Goal: Task Accomplishment & Management: Manage account settings

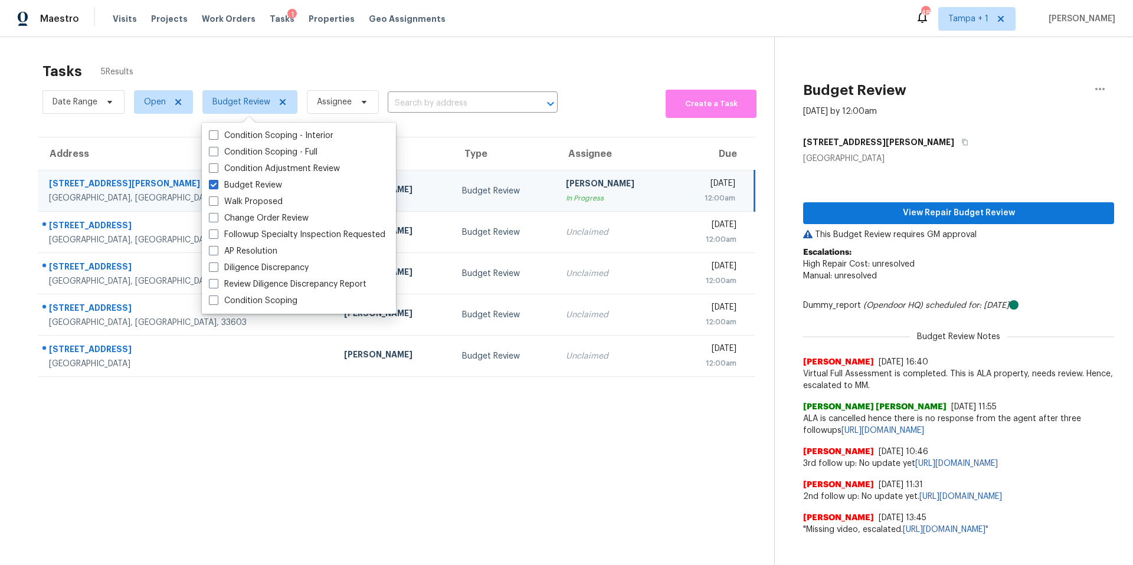
click at [362, 69] on div "Tasks 5 Results" at bounding box center [408, 71] width 732 height 31
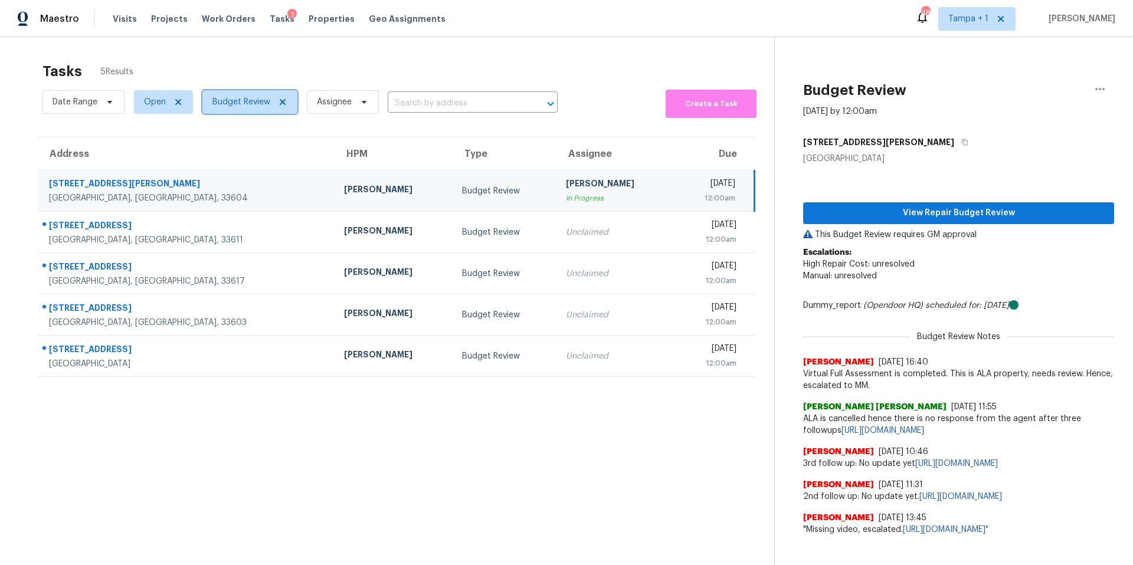
click at [258, 99] on span "Budget Review" at bounding box center [241, 102] width 58 height 12
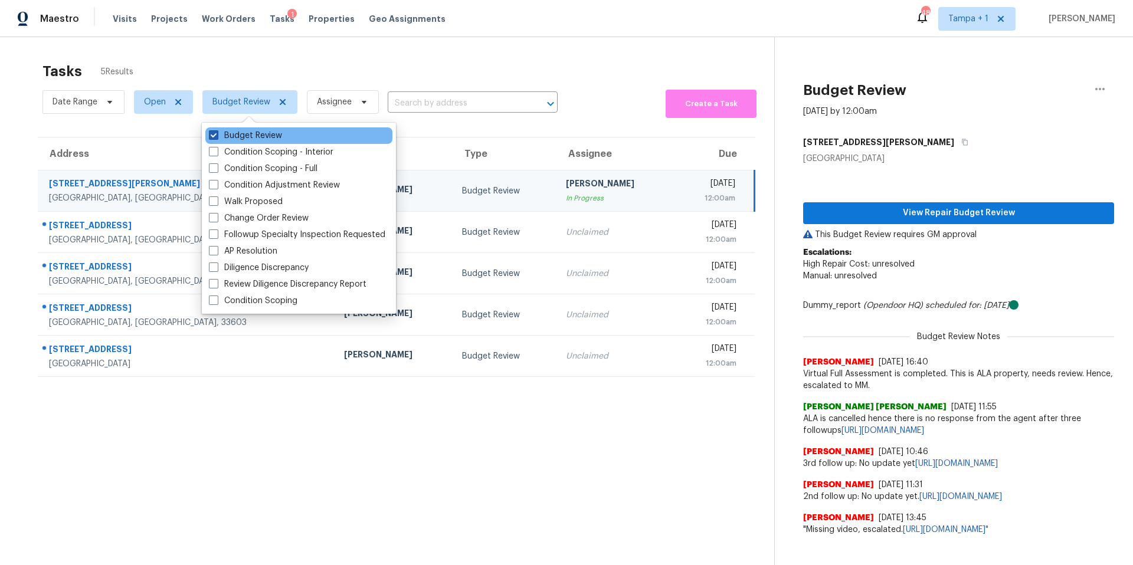
click at [235, 131] on label "Budget Review" at bounding box center [245, 136] width 73 height 12
click at [217, 131] on input "Budget Review" at bounding box center [213, 134] width 8 height 8
checkbox input "false"
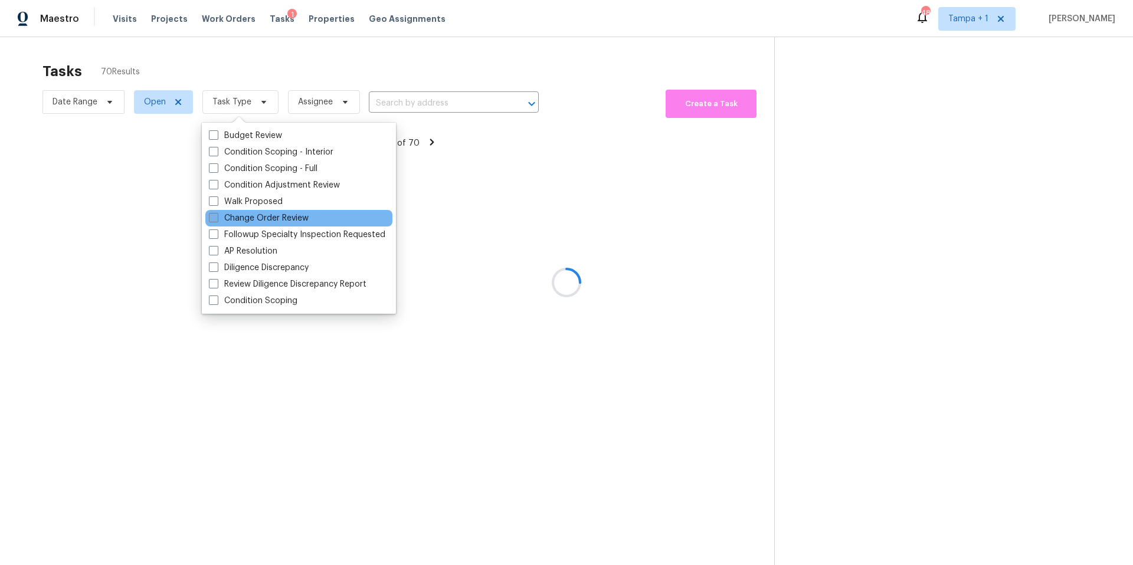
click at [237, 220] on label "Change Order Review" at bounding box center [259, 218] width 100 height 12
click at [217, 220] on input "Change Order Review" at bounding box center [213, 216] width 8 height 8
checkbox input "true"
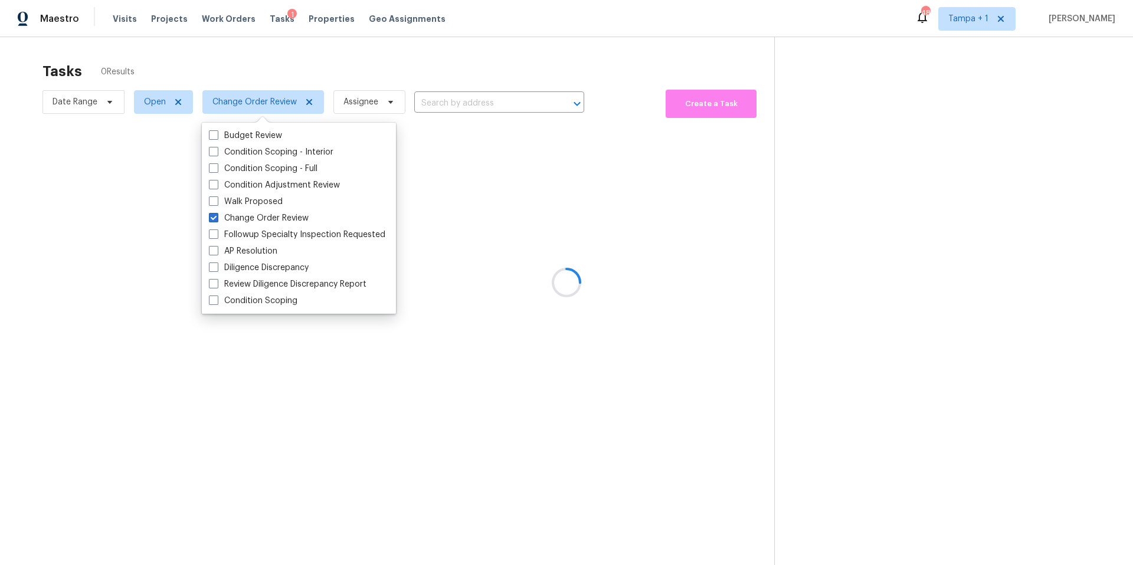
click at [398, 65] on div at bounding box center [566, 282] width 1133 height 565
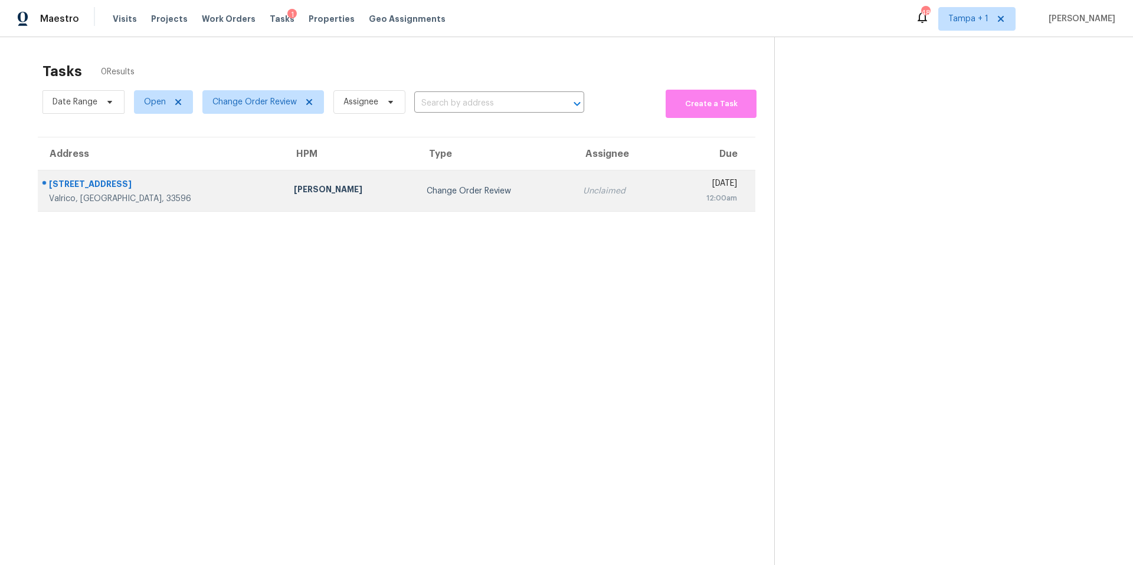
click at [294, 192] on div "[PERSON_NAME]" at bounding box center [350, 191] width 113 height 15
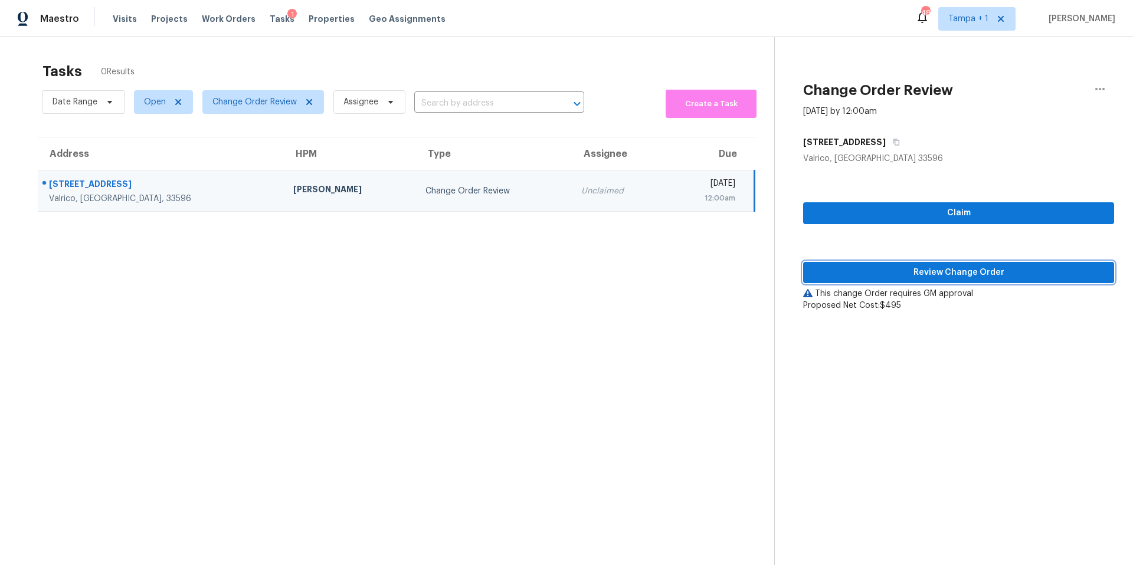
click at [912, 275] on span "Review Change Order" at bounding box center [959, 273] width 292 height 15
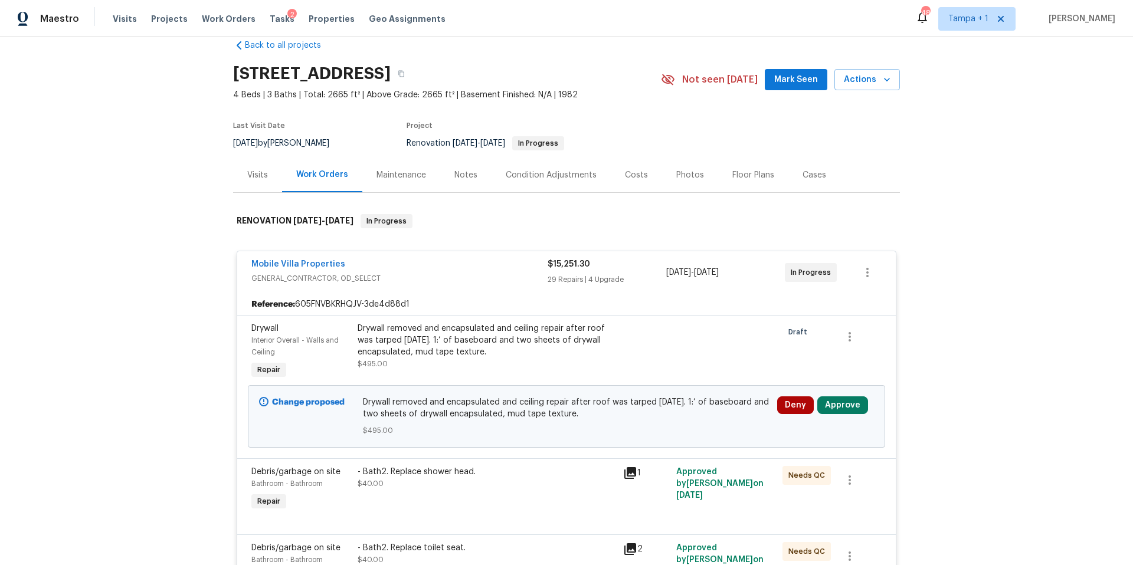
scroll to position [34, 0]
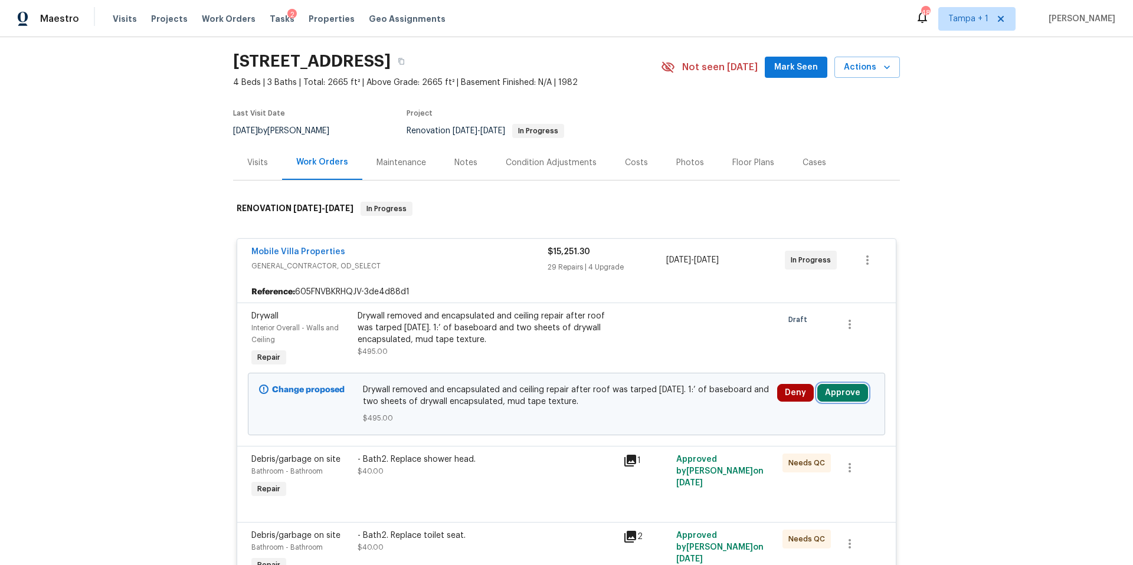
click at [838, 398] on button "Approve" at bounding box center [842, 393] width 51 height 18
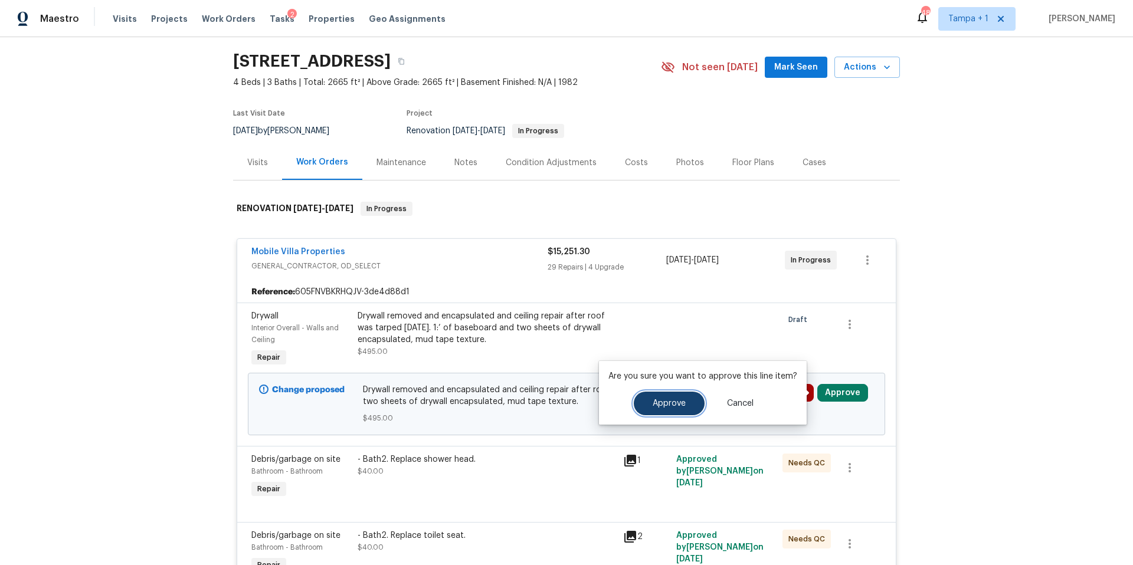
click at [684, 411] on button "Approve" at bounding box center [669, 404] width 71 height 24
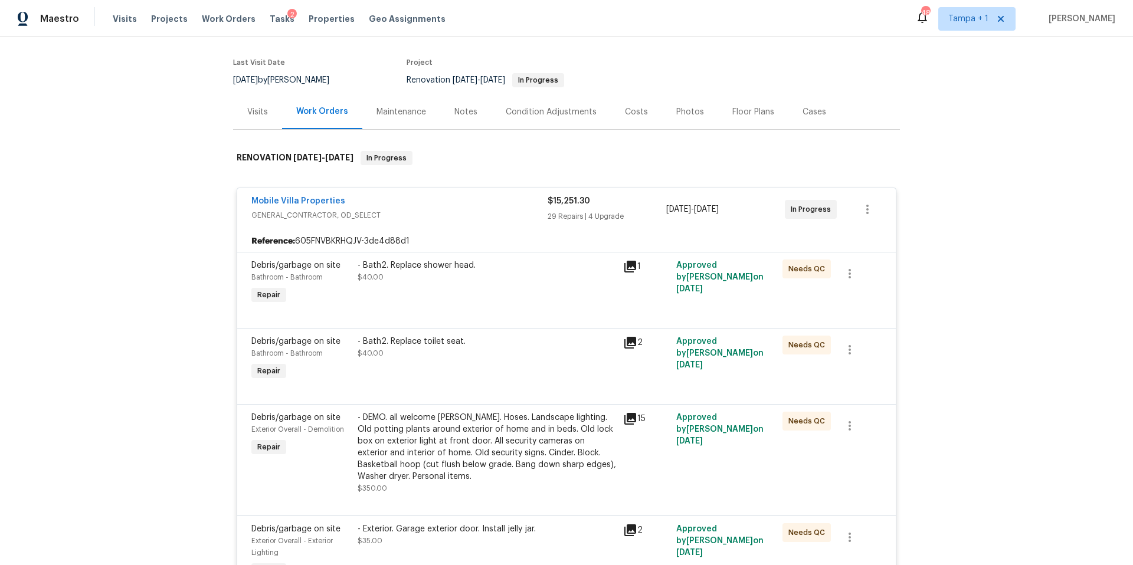
scroll to position [0, 0]
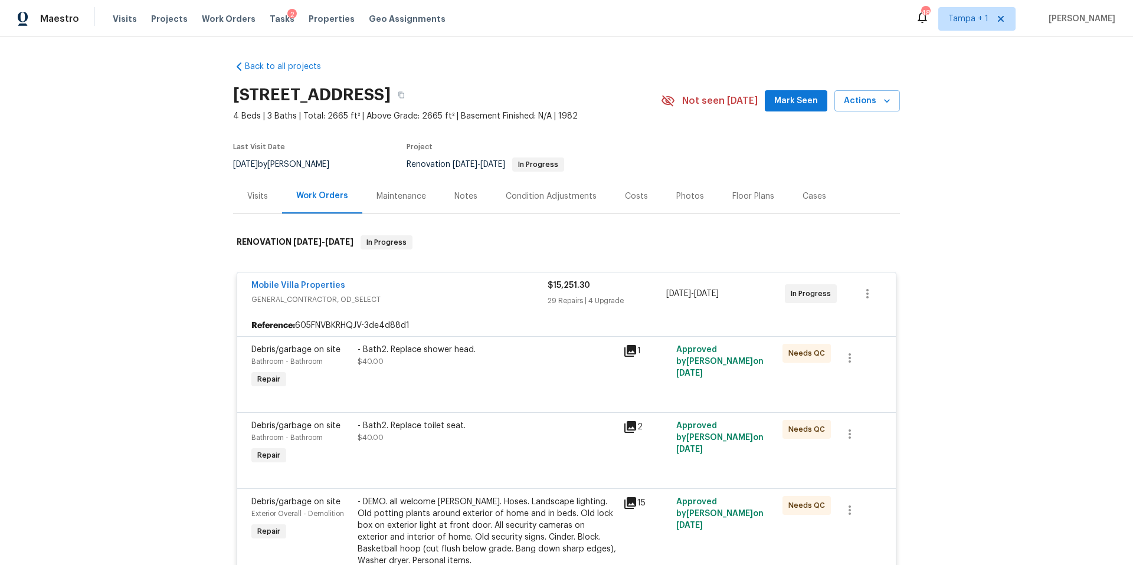
click at [633, 171] on section "2715 Golf Heights Cir, Valrico, FL 33596 4 Beds | 3 Baths | Total: 2665 ft² | A…" at bounding box center [566, 129] width 667 height 99
drag, startPoint x: 624, startPoint y: 198, endPoint x: 619, endPoint y: 206, distance: 9.3
click at [625, 198] on div "Costs" at bounding box center [636, 197] width 23 height 12
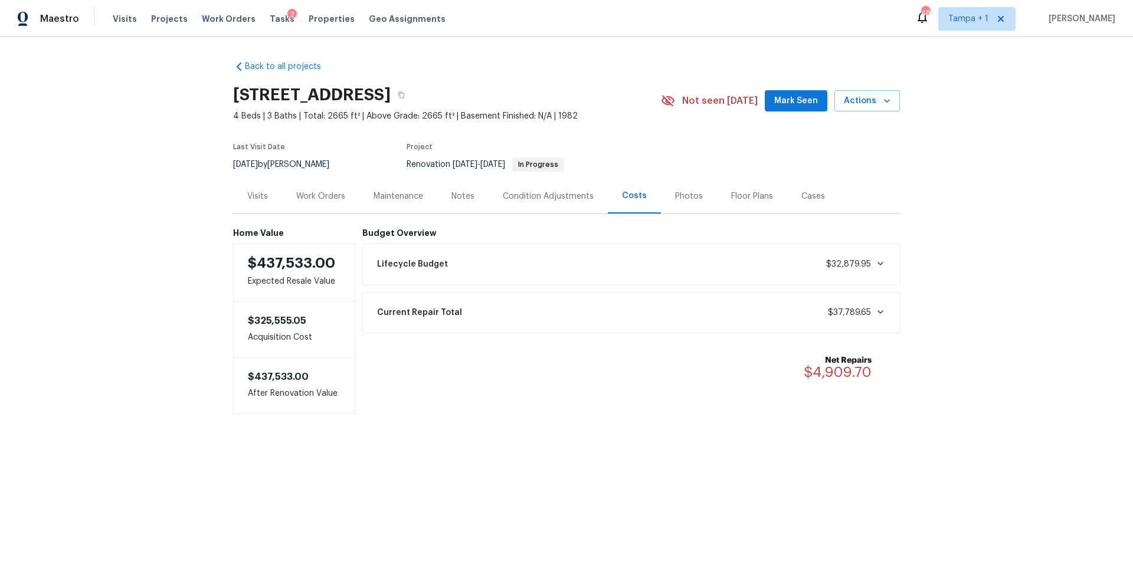
click at [323, 199] on div "Work Orders" at bounding box center [320, 197] width 49 height 12
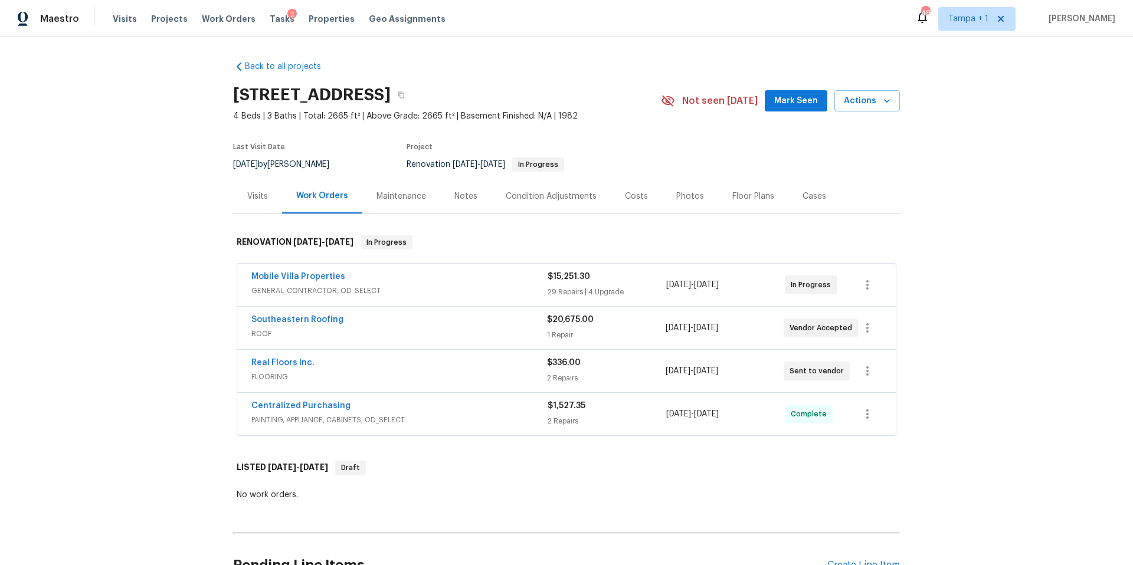
click at [422, 288] on span "GENERAL_CONTRACTOR, OD_SELECT" at bounding box center [399, 291] width 296 height 12
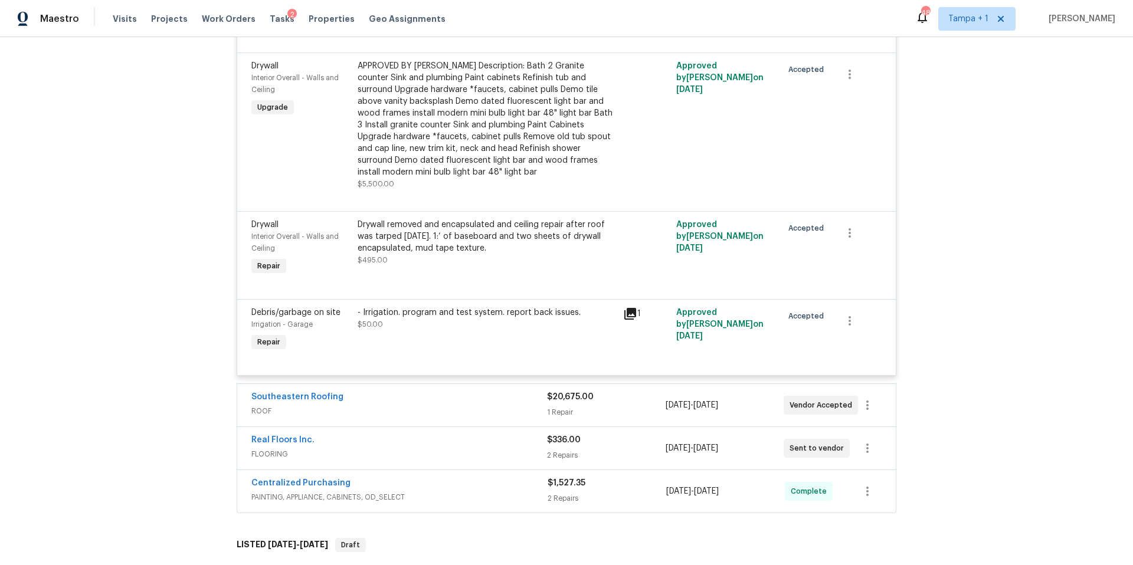
scroll to position [3941, 0]
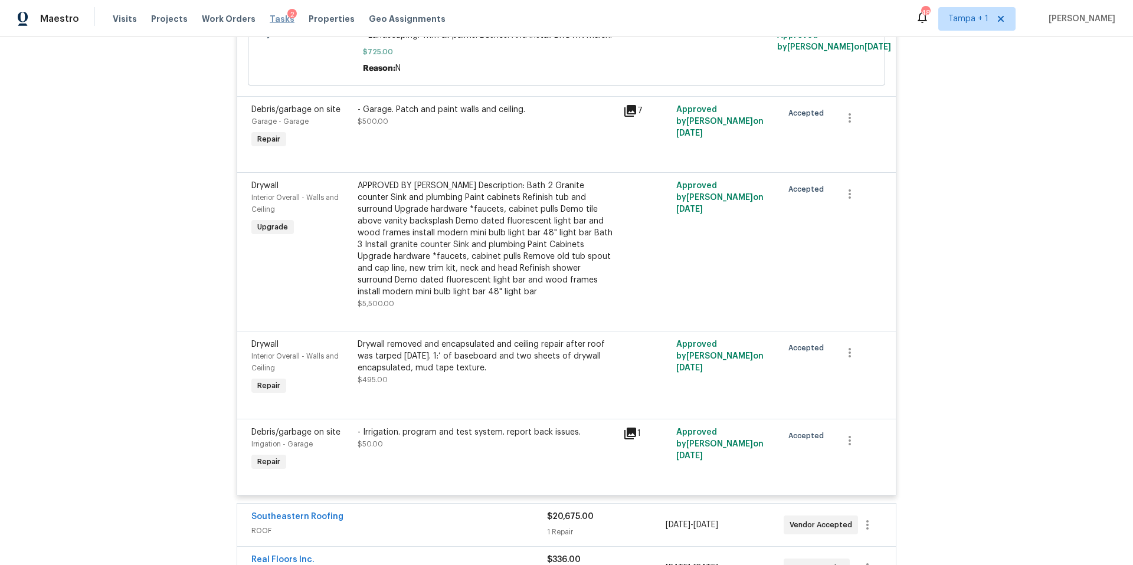
click at [276, 21] on span "Tasks" at bounding box center [282, 19] width 25 height 8
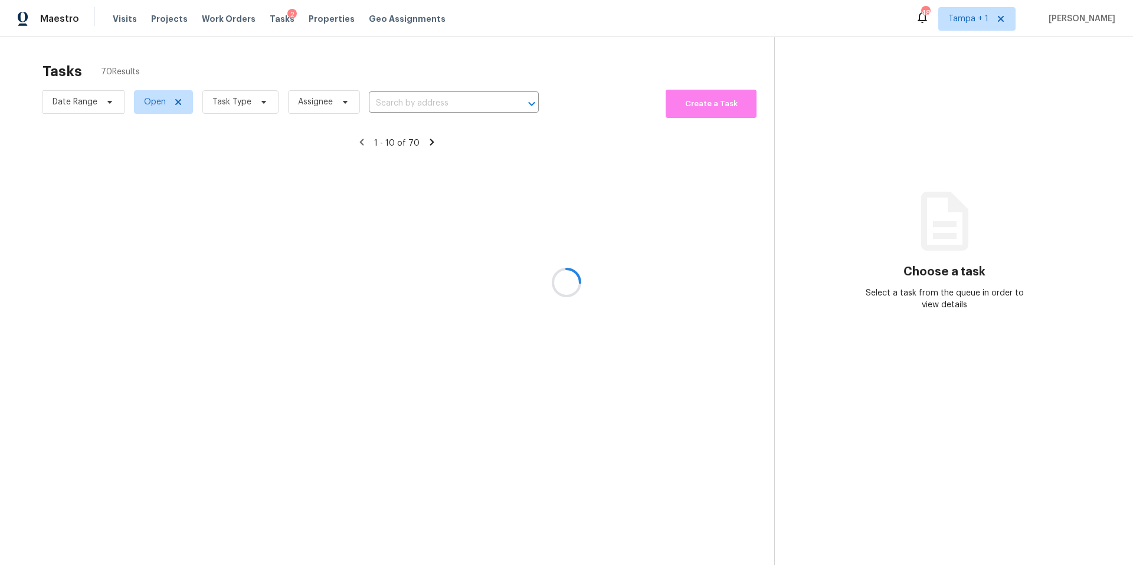
click at [231, 108] on div at bounding box center [566, 282] width 1133 height 565
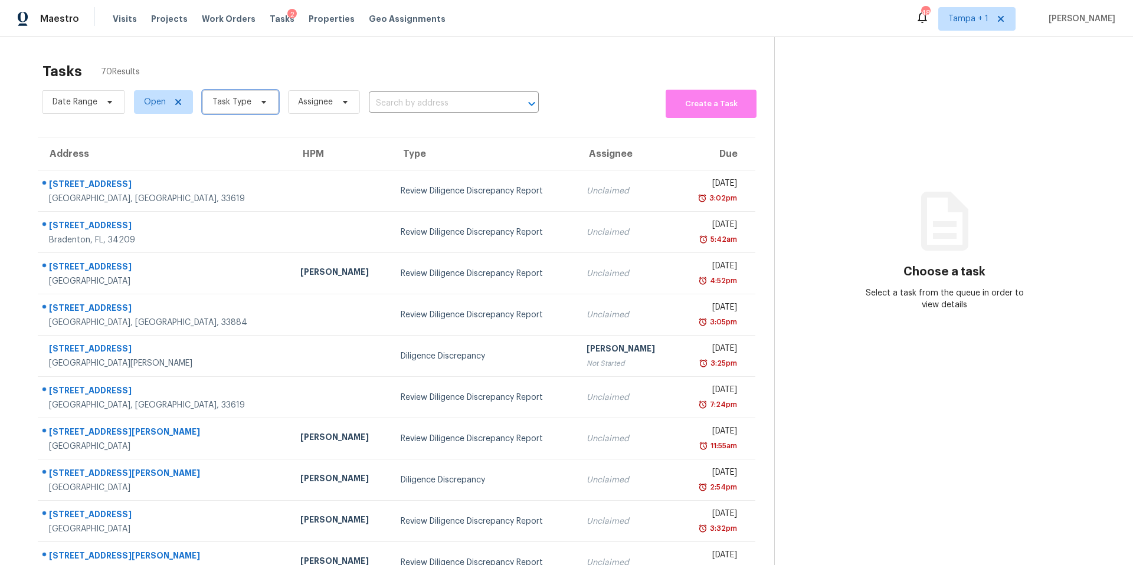
click at [231, 108] on span "Task Type" at bounding box center [231, 102] width 39 height 12
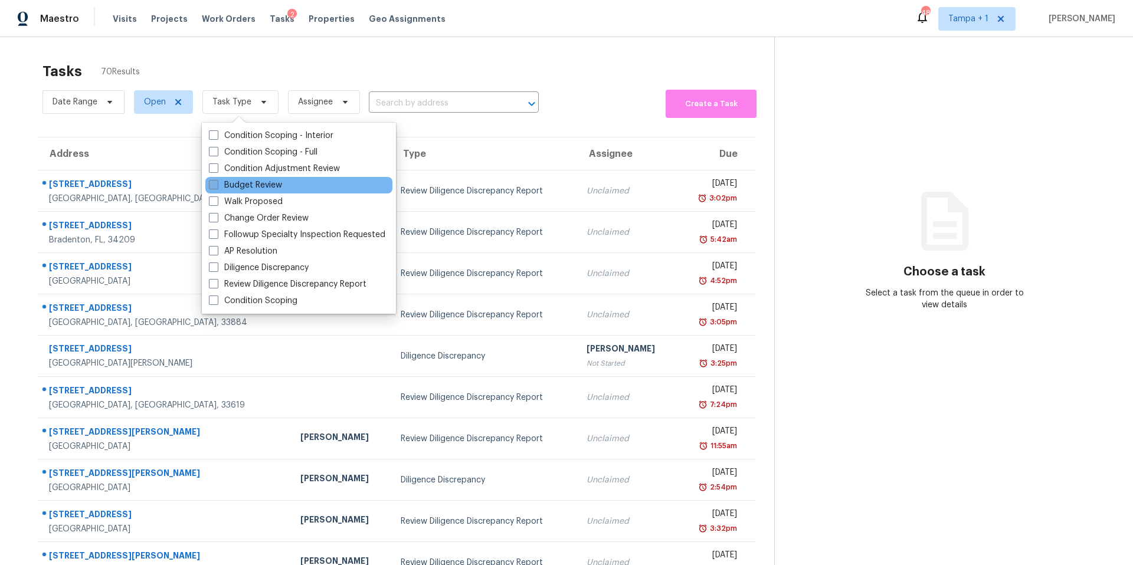
click at [245, 179] on label "Budget Review" at bounding box center [245, 185] width 73 height 12
click at [217, 179] on input "Budget Review" at bounding box center [213, 183] width 8 height 8
checkbox input "true"
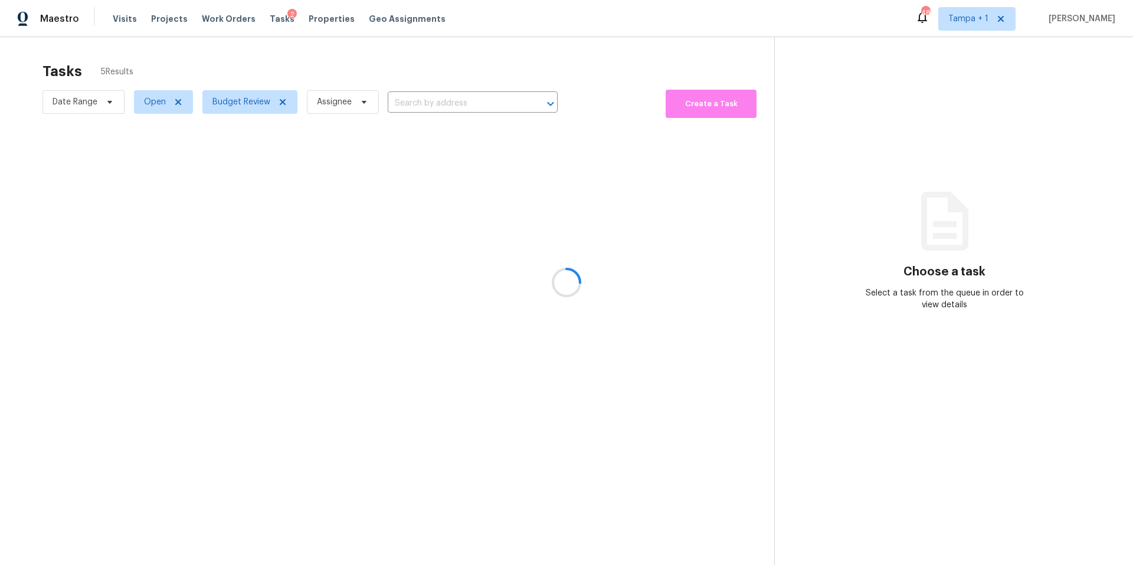
click at [368, 73] on div at bounding box center [566, 282] width 1133 height 565
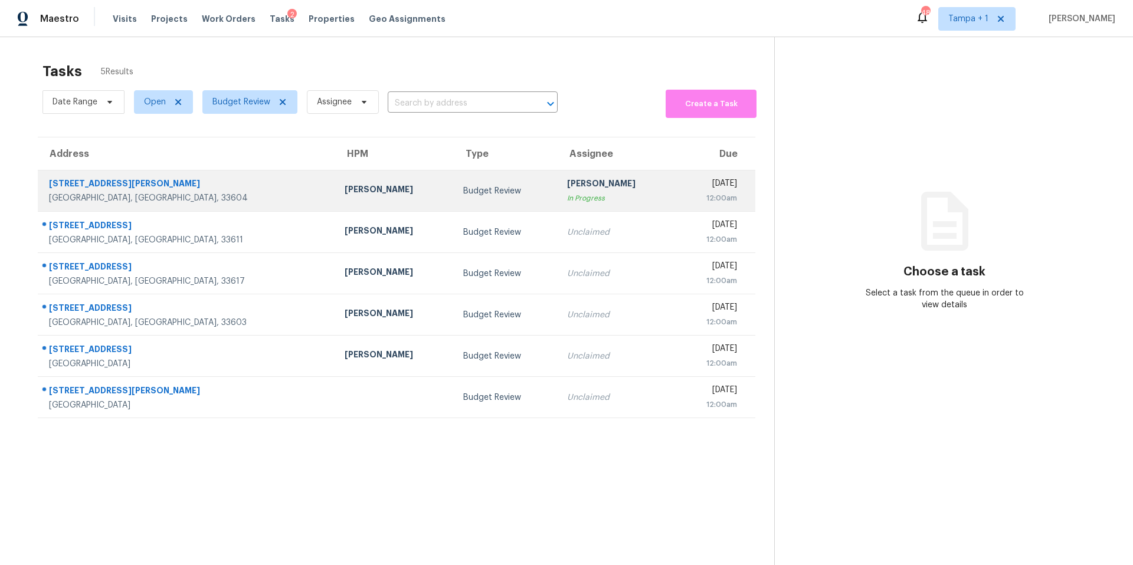
click at [230, 203] on div "Tampa, FL, 33604" at bounding box center [187, 198] width 277 height 12
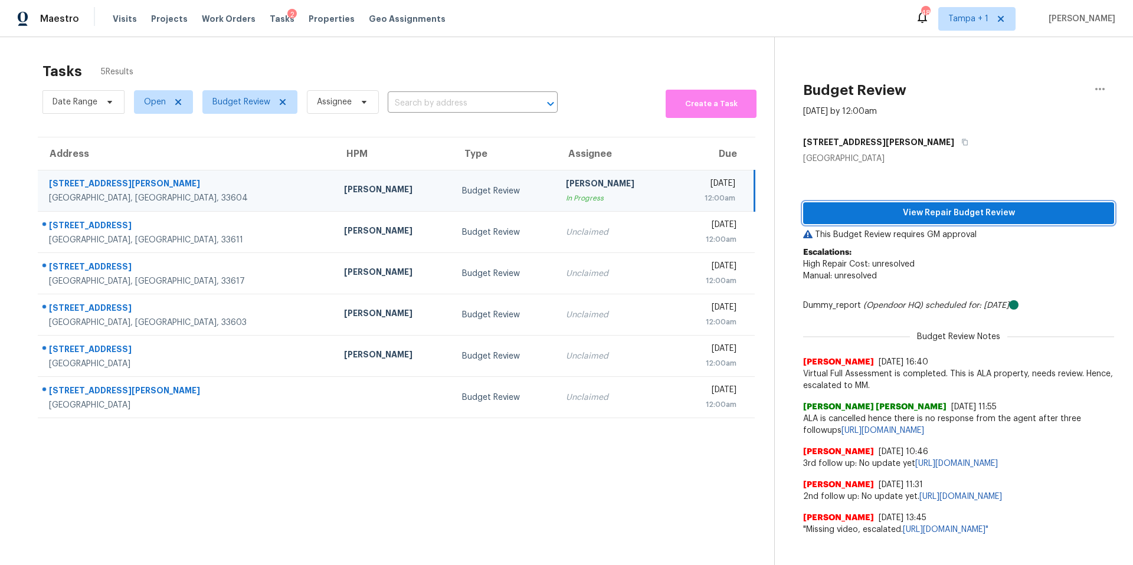
click at [910, 216] on span "View Repair Budget Review" at bounding box center [959, 213] width 292 height 15
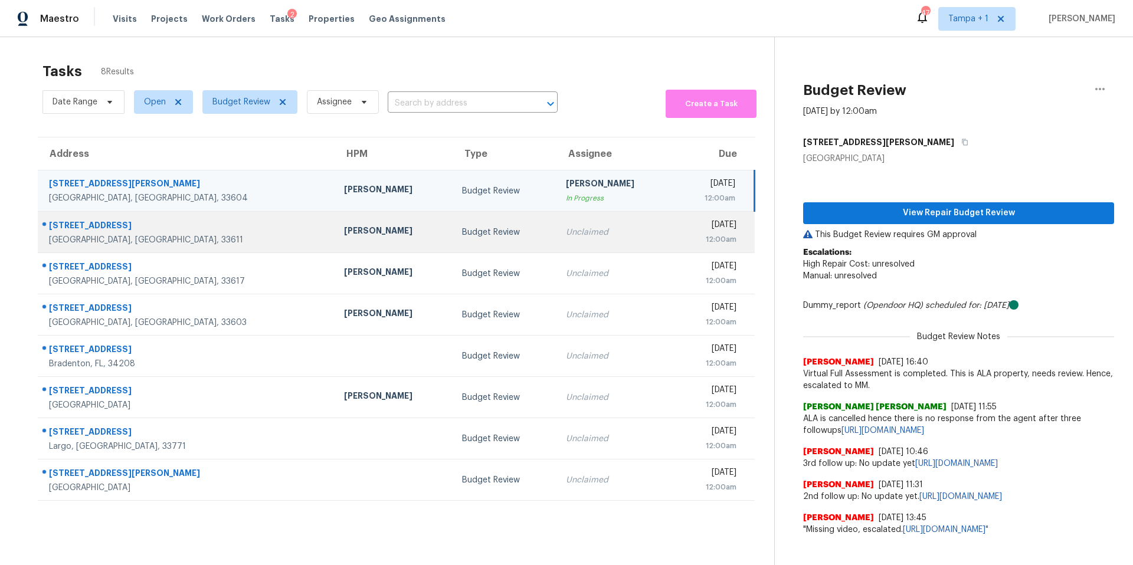
click at [556, 234] on td "Unclaimed" at bounding box center [615, 232] width 118 height 41
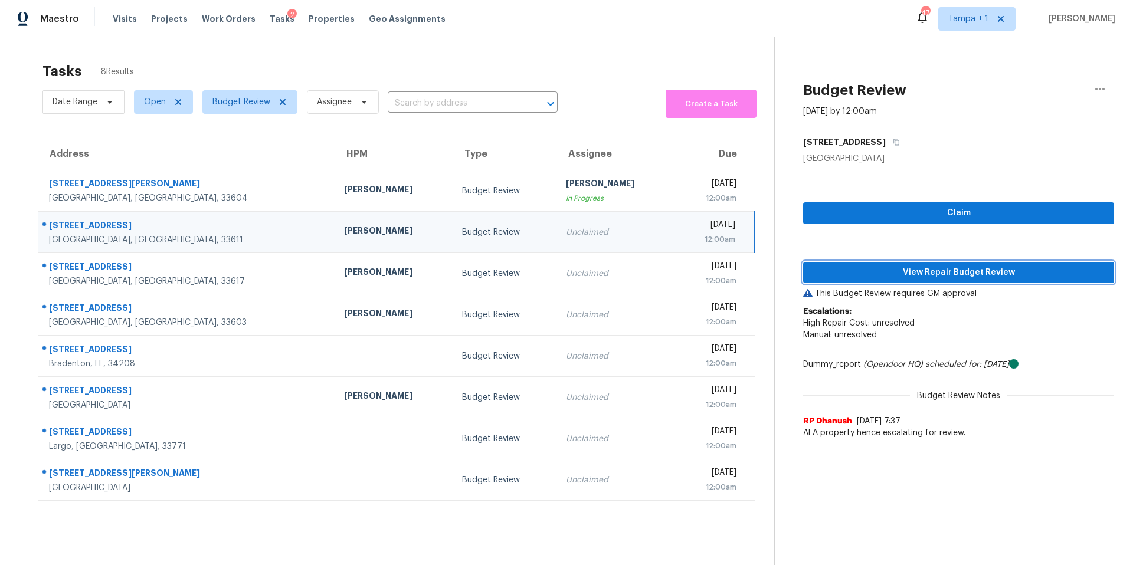
click at [937, 283] on button "View Repair Budget Review" at bounding box center [958, 273] width 311 height 22
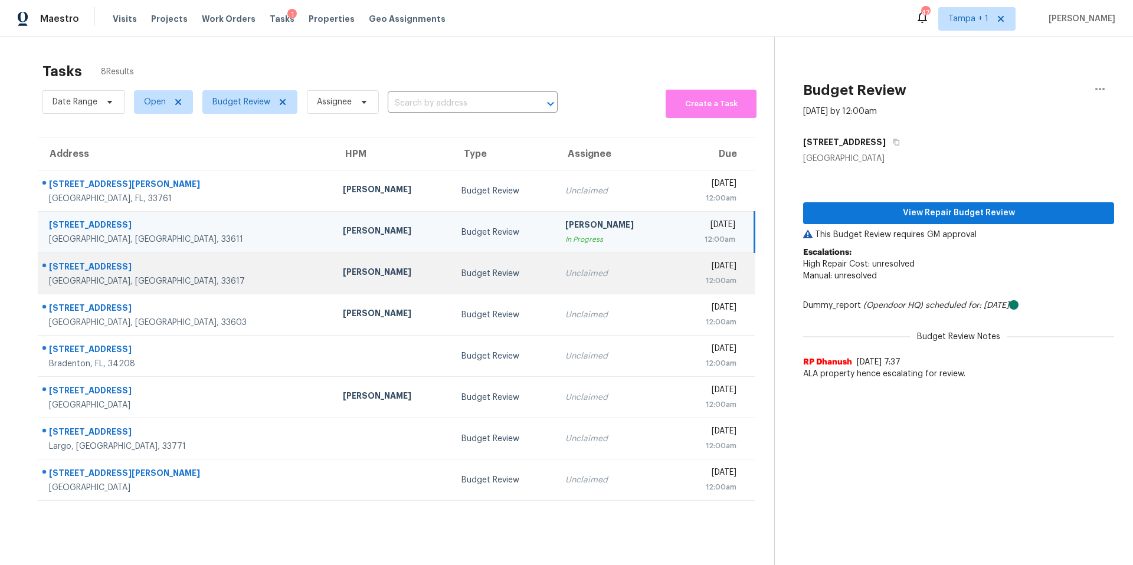
click at [343, 267] on div "[PERSON_NAME]" at bounding box center [392, 273] width 99 height 15
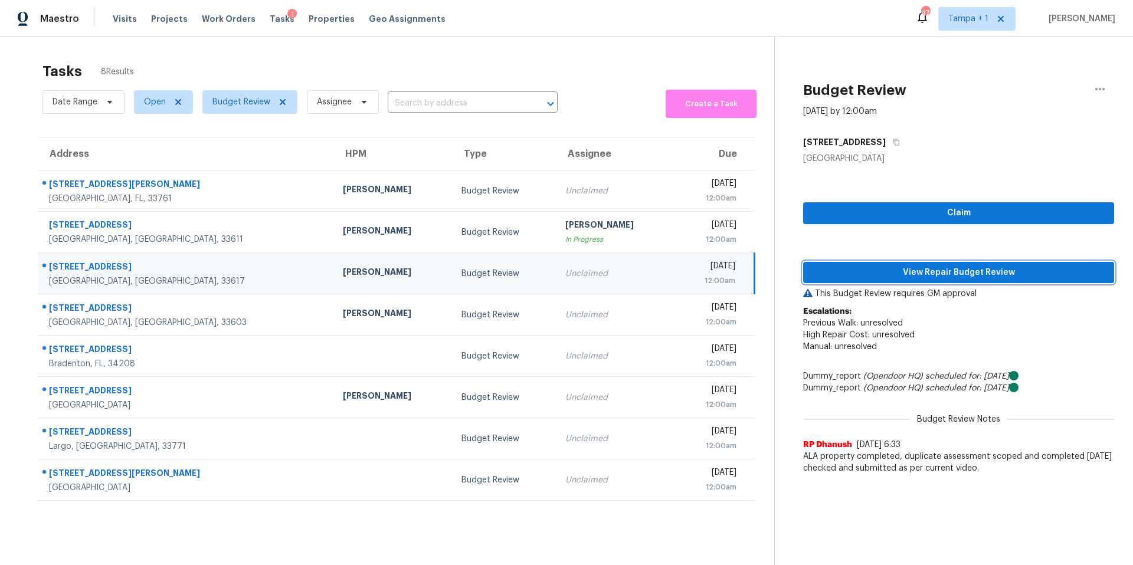
click at [886, 273] on span "View Repair Budget Review" at bounding box center [959, 273] width 292 height 15
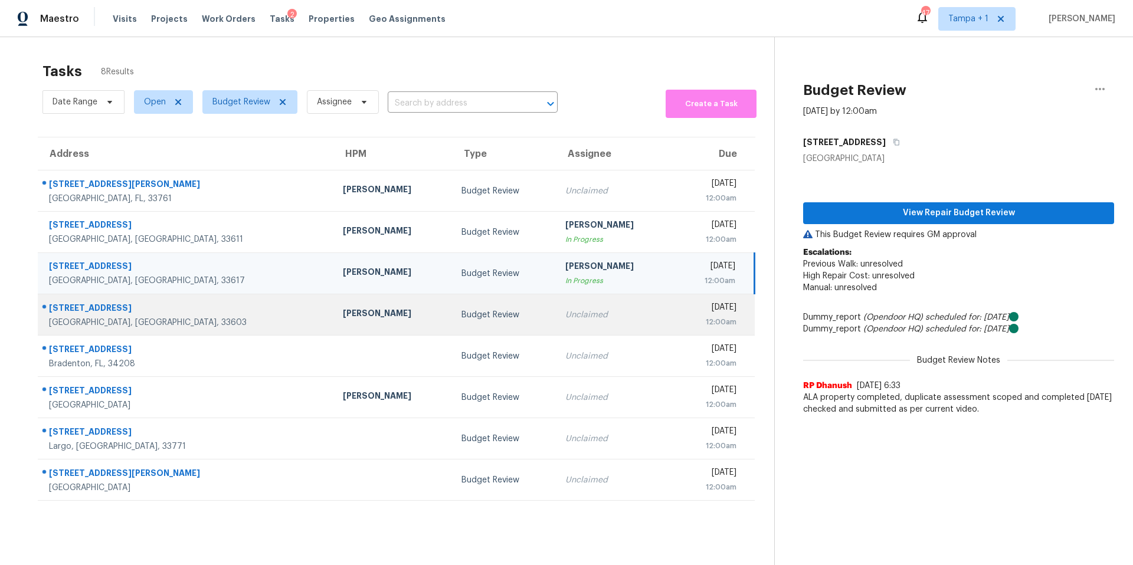
click at [343, 312] on div "[PERSON_NAME]" at bounding box center [392, 314] width 99 height 15
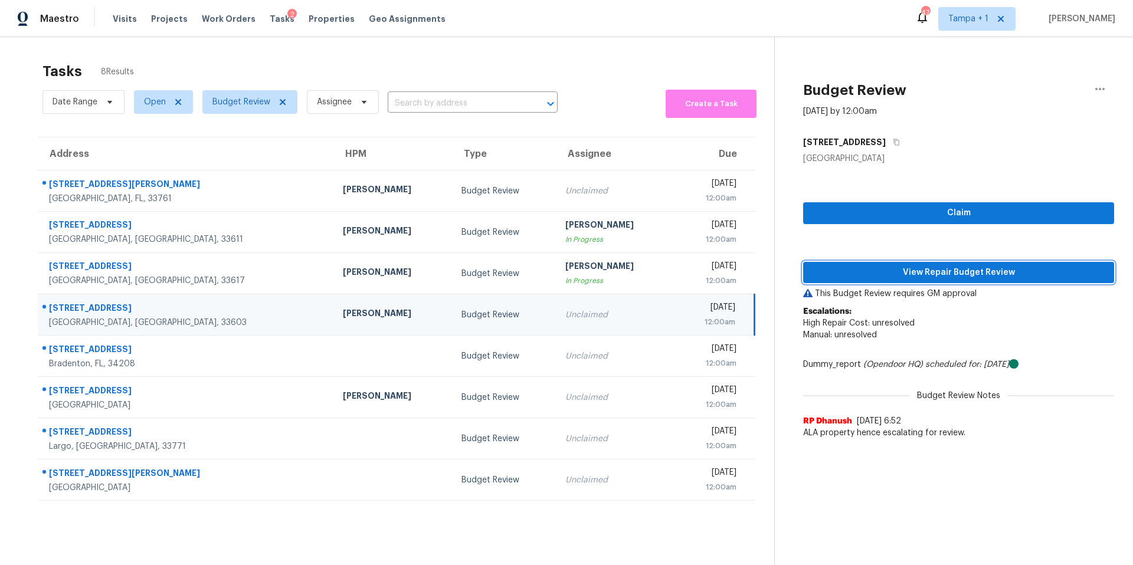
drag, startPoint x: 869, startPoint y: 273, endPoint x: 847, endPoint y: 279, distance: 22.5
click at [869, 273] on span "View Repair Budget Review" at bounding box center [959, 273] width 292 height 15
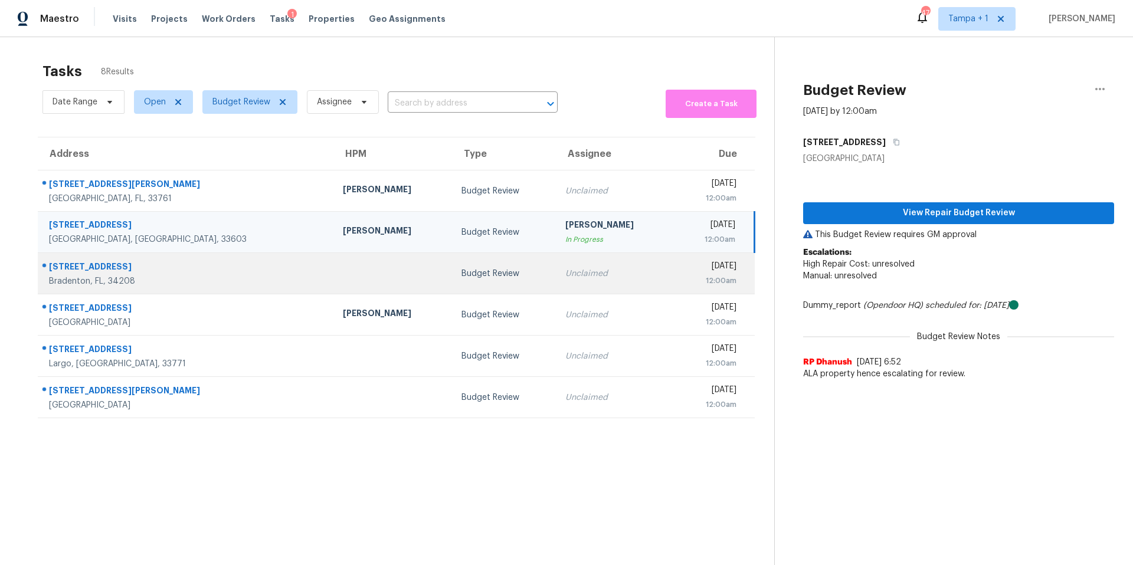
click at [452, 263] on td "Budget Review" at bounding box center [504, 273] width 104 height 41
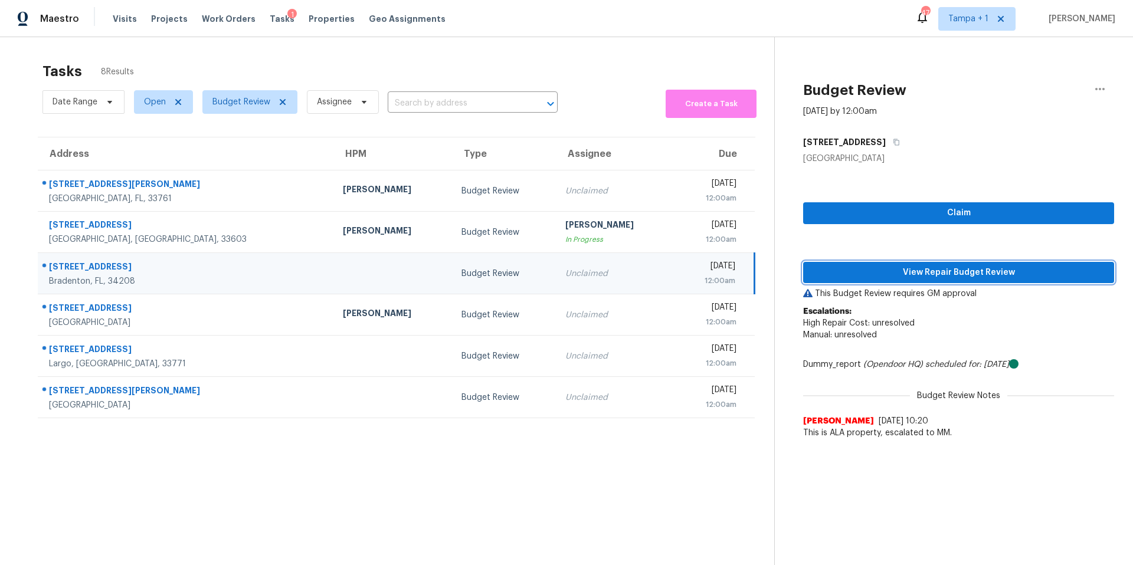
click at [918, 270] on span "View Repair Budget Review" at bounding box center [959, 273] width 292 height 15
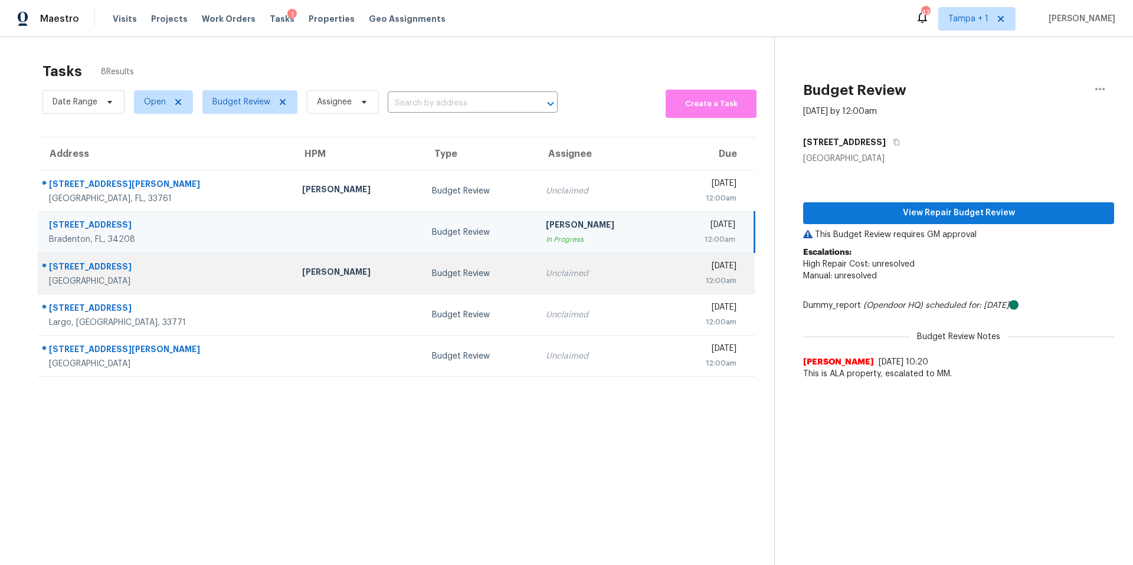
click at [299, 289] on td "[PERSON_NAME]" at bounding box center [358, 273] width 130 height 41
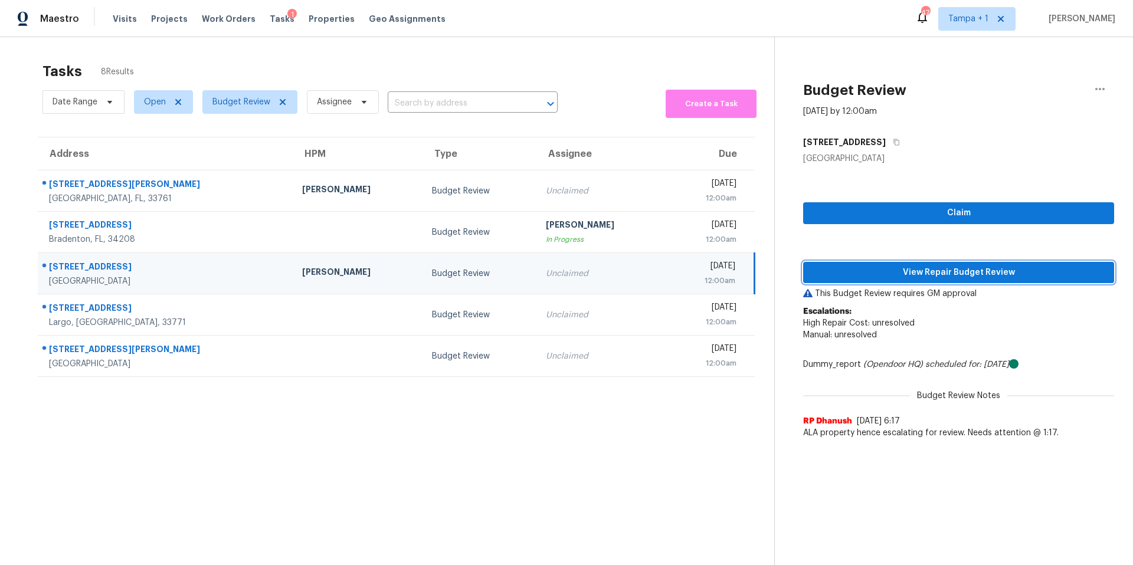
click at [857, 274] on span "View Repair Budget Review" at bounding box center [959, 273] width 292 height 15
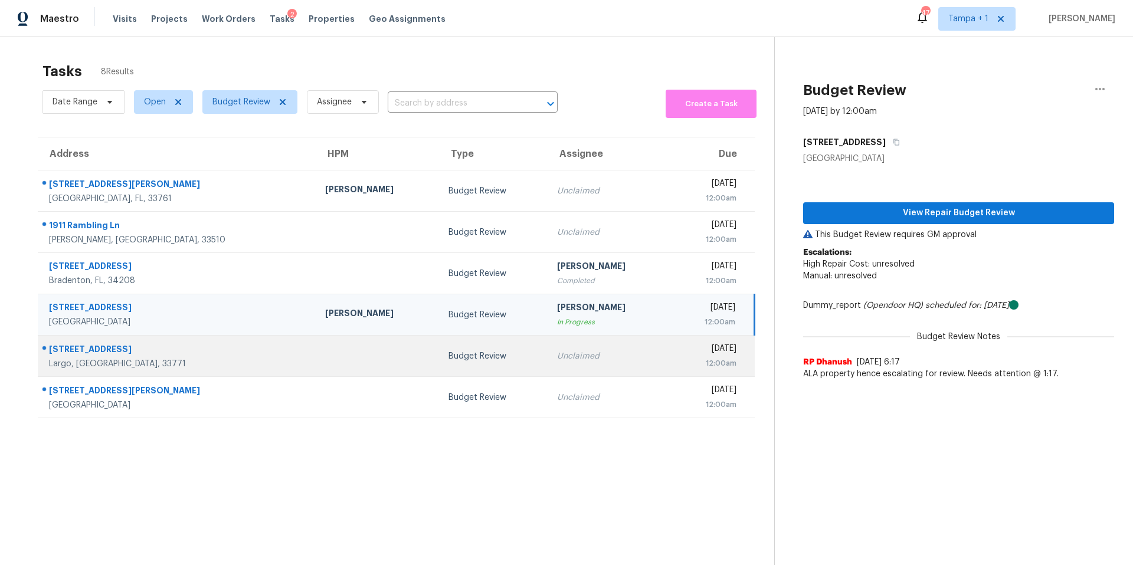
click at [316, 359] on td at bounding box center [377, 356] width 123 height 41
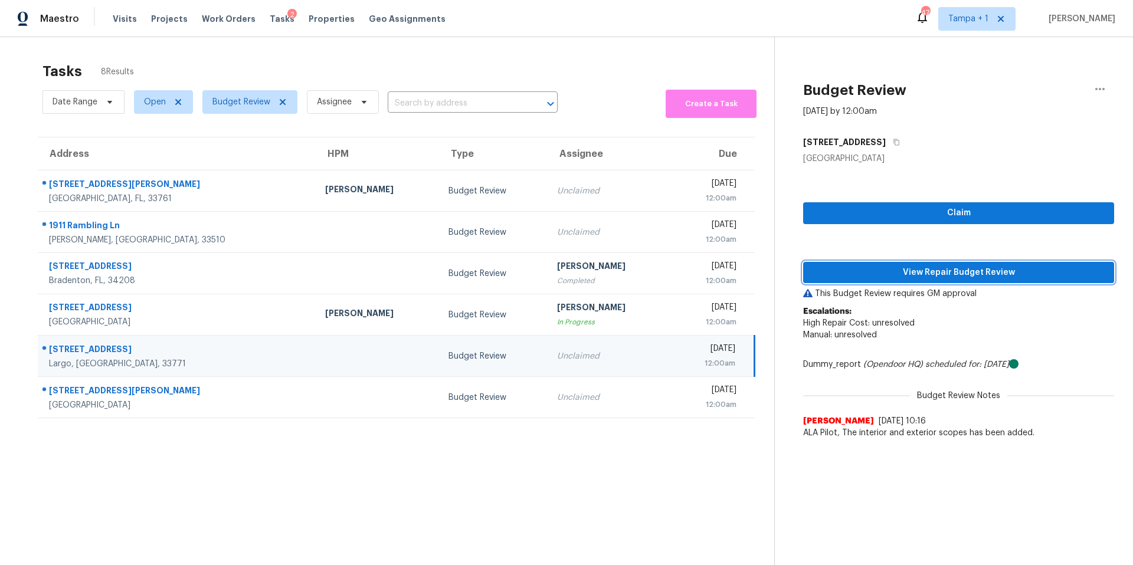
click at [881, 266] on span "View Repair Budget Review" at bounding box center [959, 273] width 292 height 15
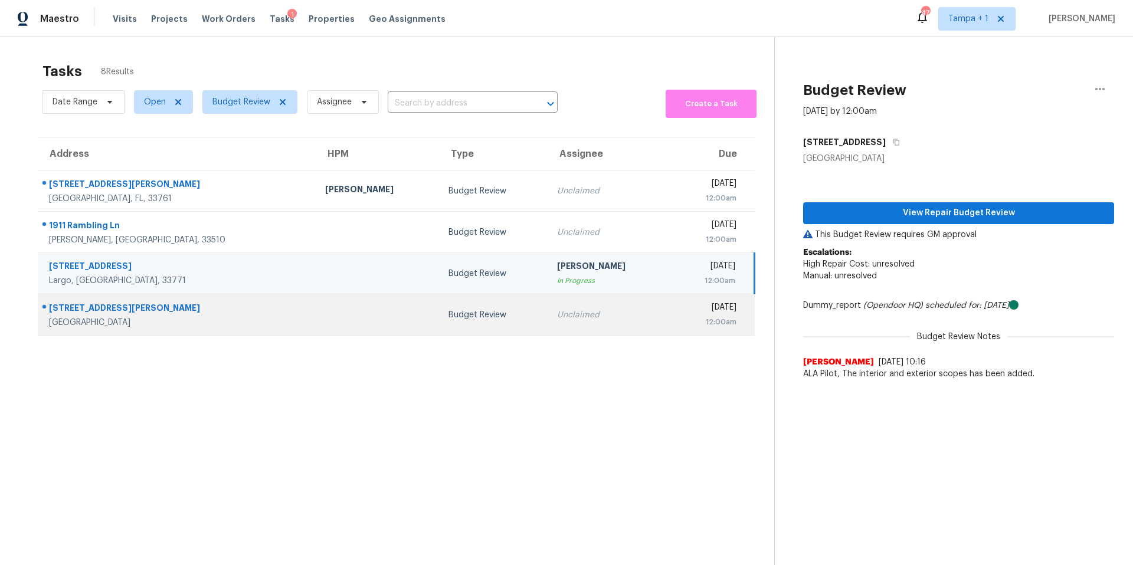
click at [316, 322] on td at bounding box center [377, 314] width 123 height 41
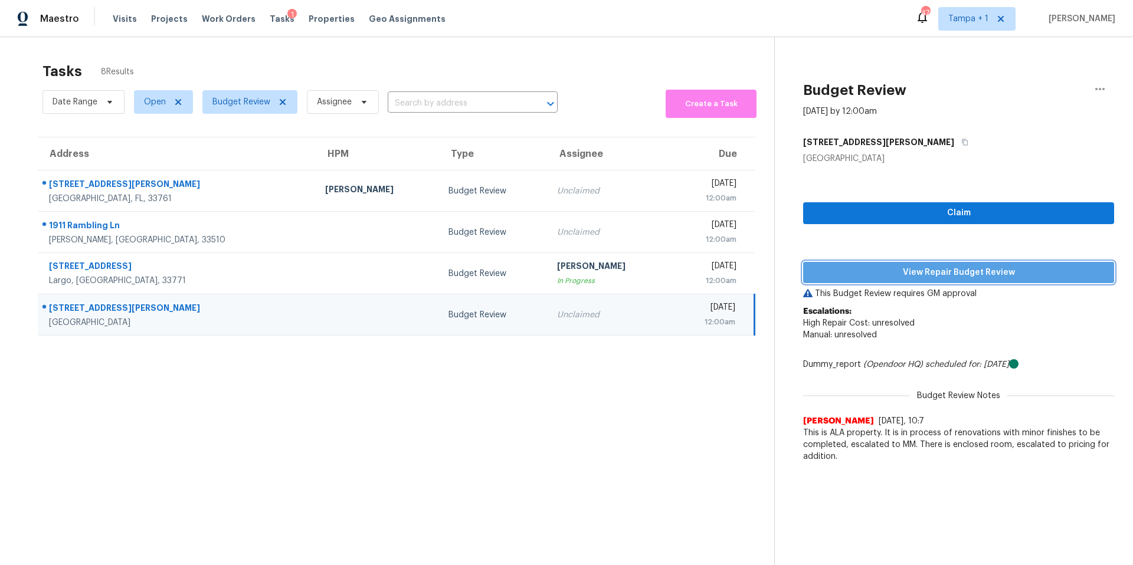
click at [896, 274] on span "View Repair Budget Review" at bounding box center [959, 273] width 292 height 15
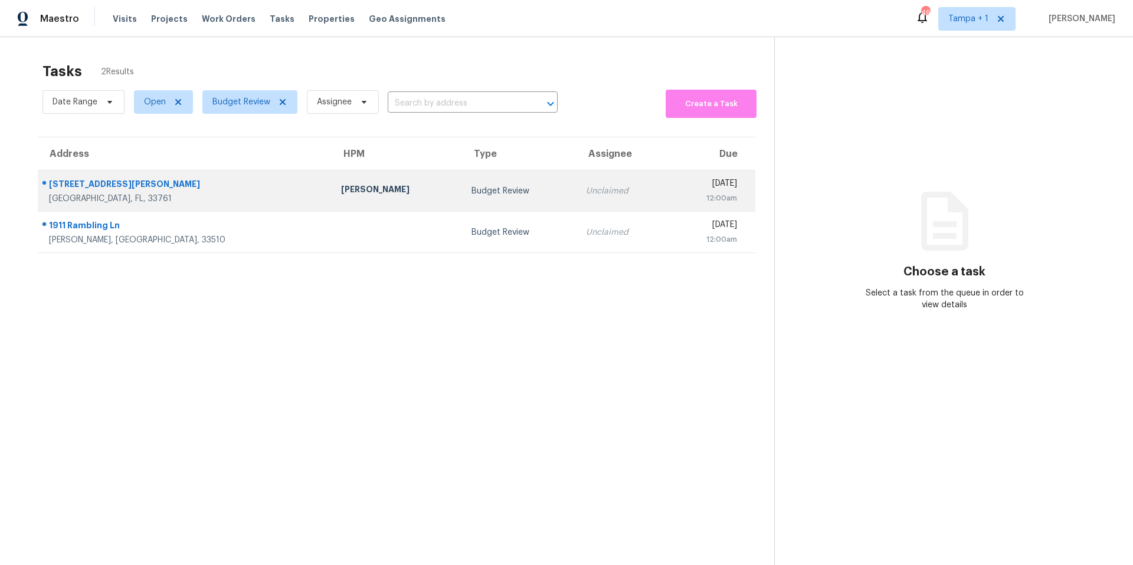
click at [462, 202] on td "Budget Review" at bounding box center [519, 191] width 114 height 41
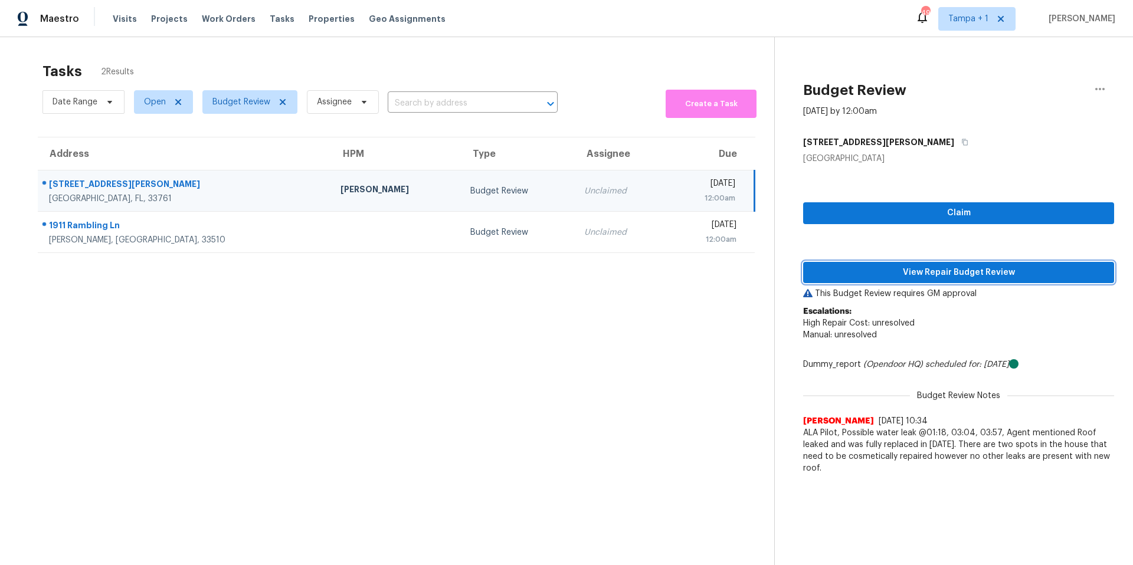
click at [852, 271] on span "View Repair Budget Review" at bounding box center [959, 273] width 292 height 15
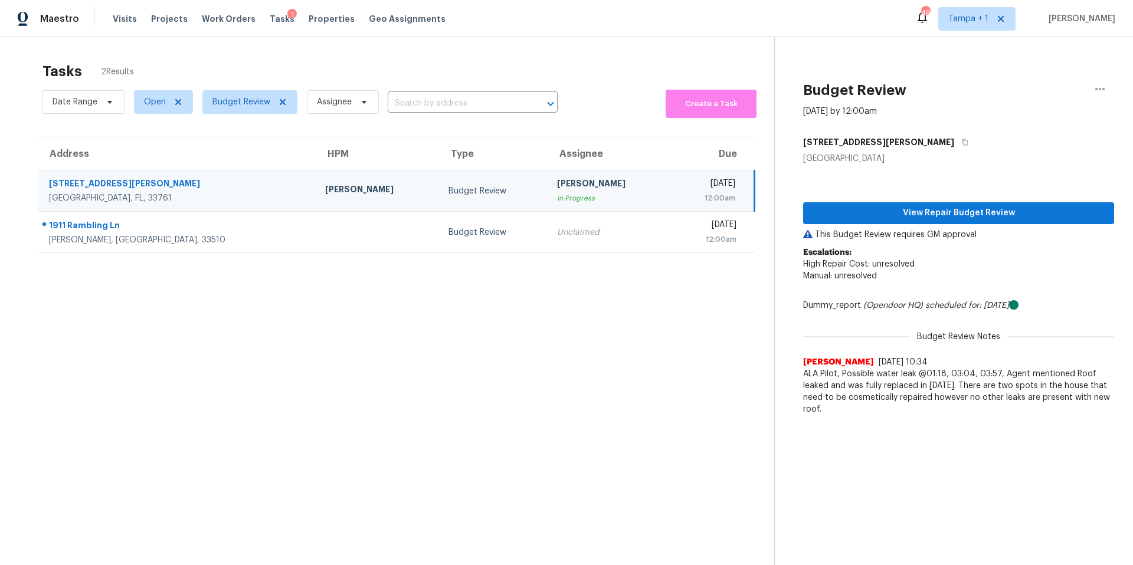
click at [316, 210] on td "[PERSON_NAME]" at bounding box center [377, 191] width 123 height 41
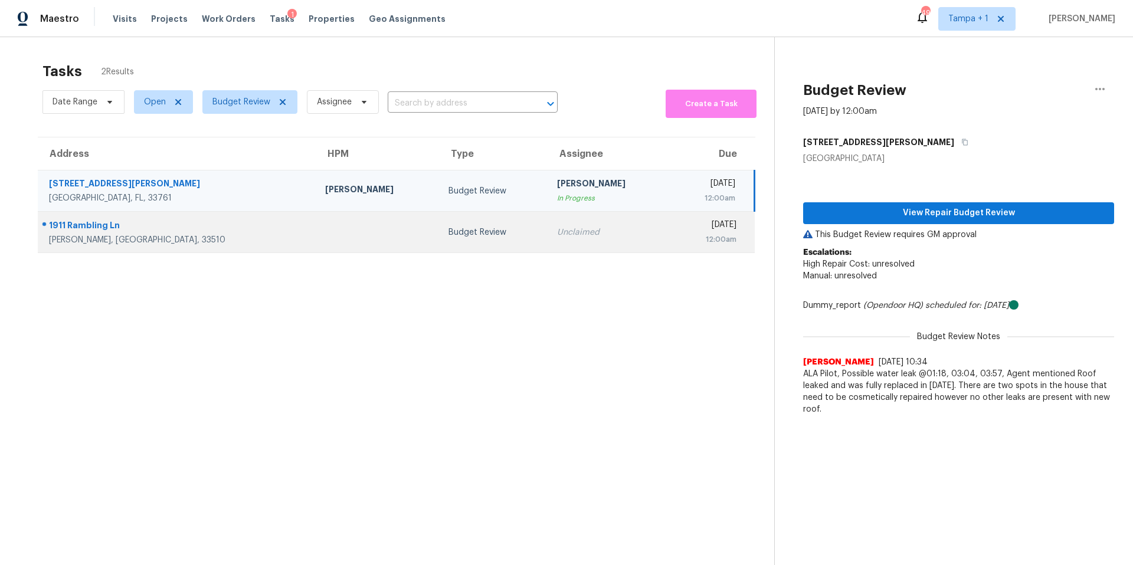
click at [316, 224] on td at bounding box center [377, 232] width 123 height 41
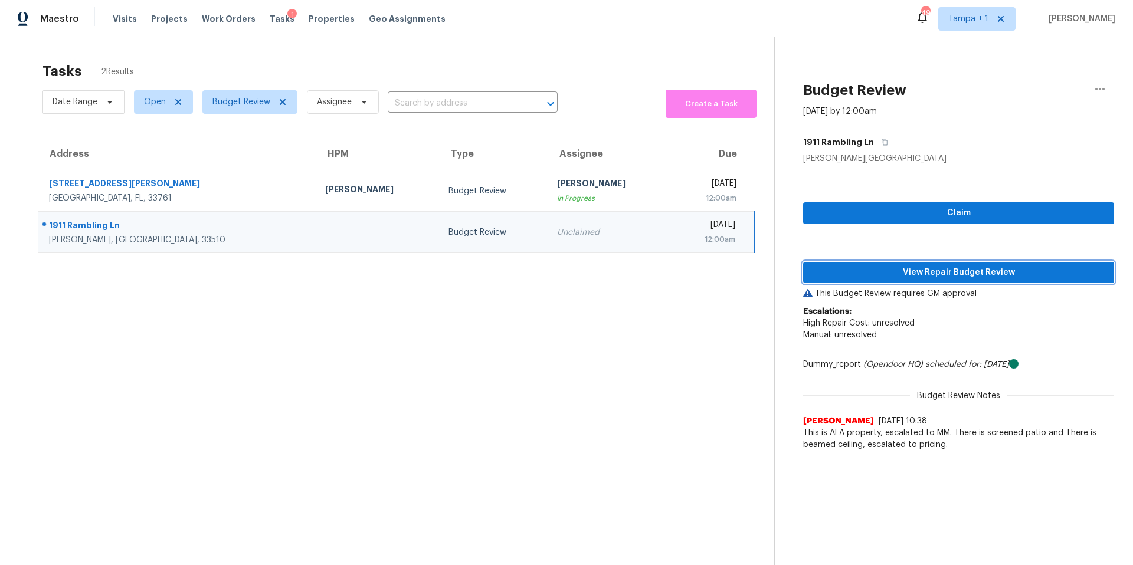
click at [870, 270] on span "View Repair Budget Review" at bounding box center [959, 273] width 292 height 15
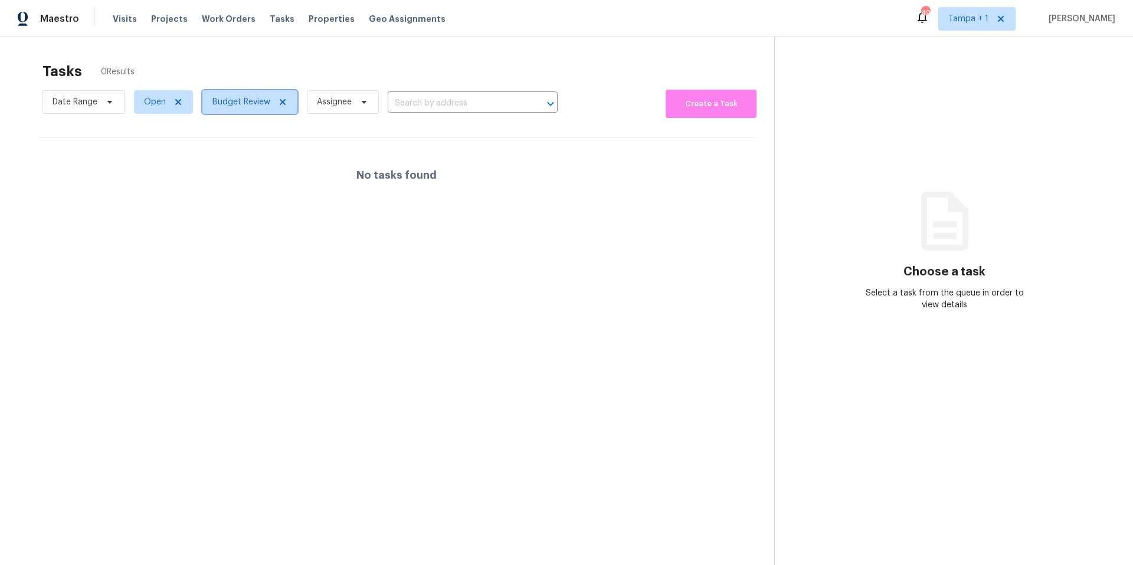
click at [231, 97] on span "Budget Review" at bounding box center [241, 102] width 58 height 12
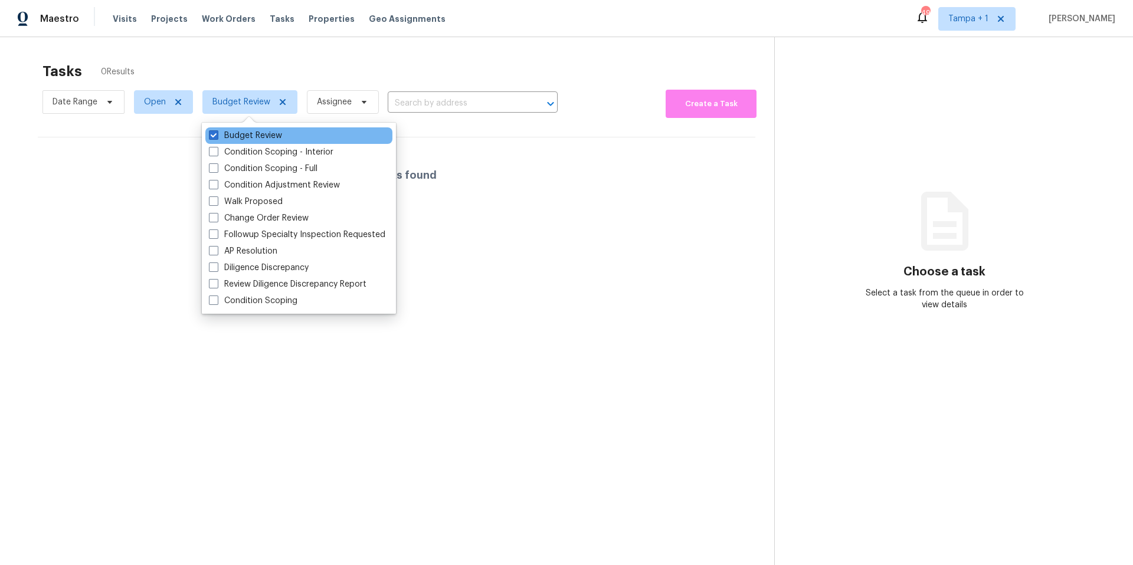
click at [231, 127] on div "Budget Review" at bounding box center [298, 135] width 187 height 17
click at [214, 139] on span at bounding box center [213, 134] width 9 height 9
click at [214, 137] on input "Budget Review" at bounding box center [213, 134] width 8 height 8
checkbox input "false"
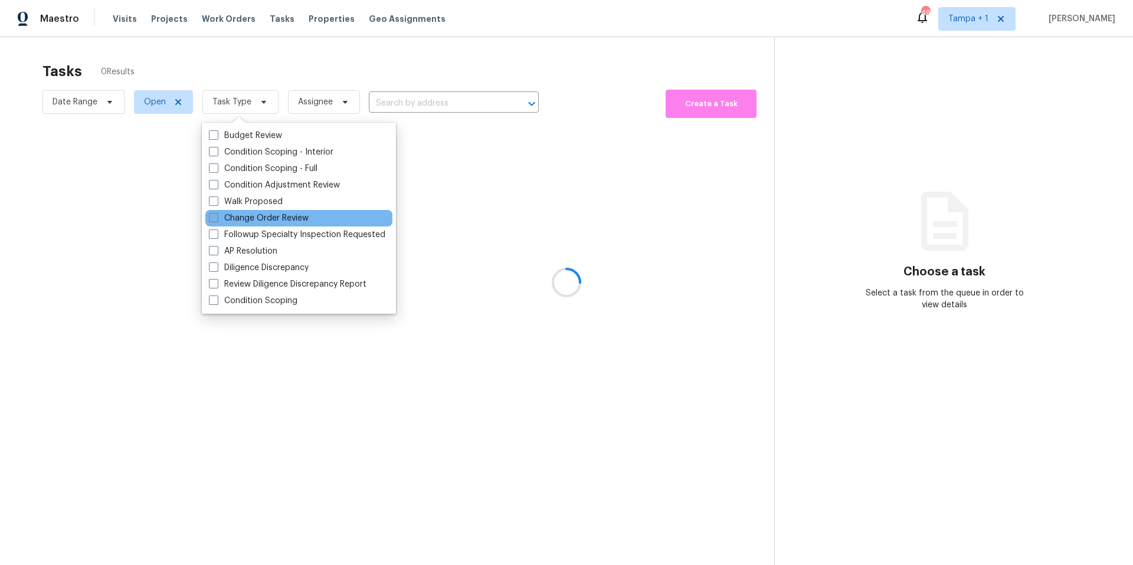
click at [248, 218] on label "Change Order Review" at bounding box center [259, 218] width 100 height 12
click at [217, 218] on input "Change Order Review" at bounding box center [213, 216] width 8 height 8
checkbox input "true"
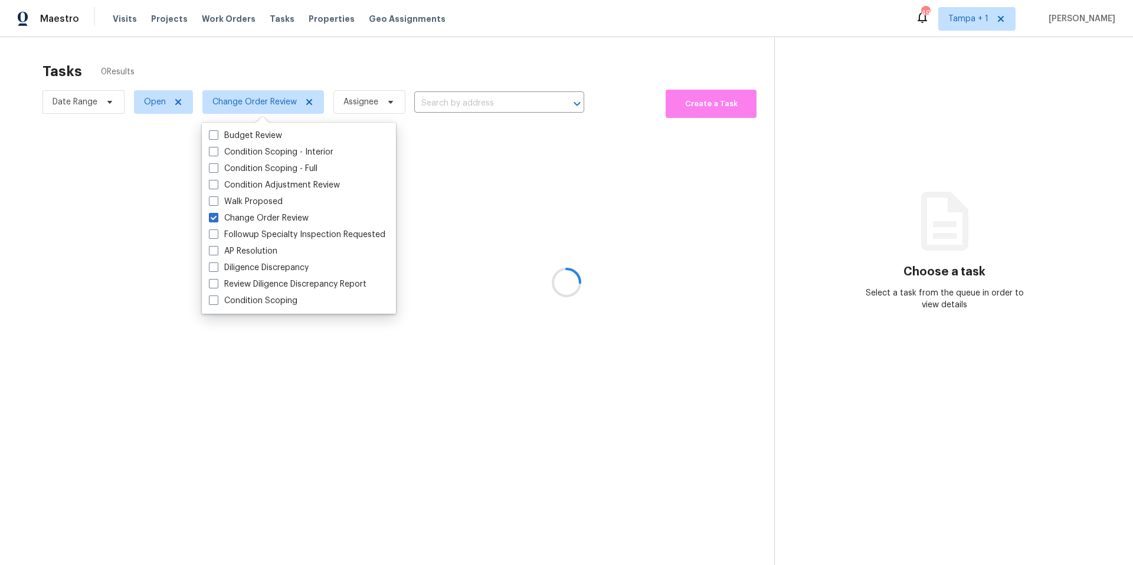
click at [435, 50] on div at bounding box center [566, 282] width 1133 height 565
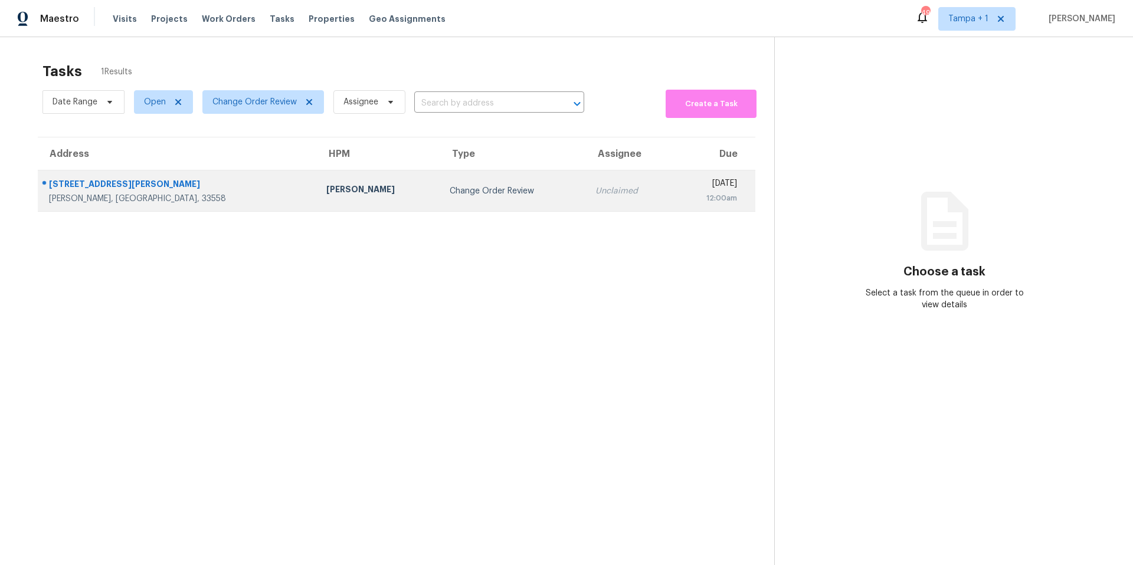
click at [326, 185] on div "[PERSON_NAME]" at bounding box center [378, 191] width 104 height 15
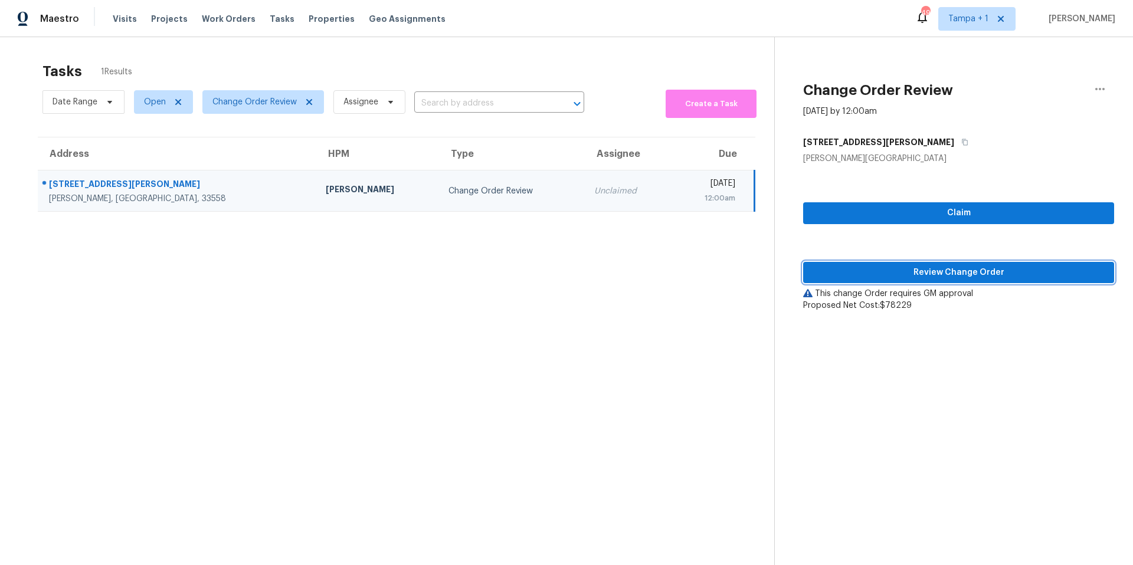
click at [829, 280] on button "Review Change Order" at bounding box center [958, 273] width 311 height 22
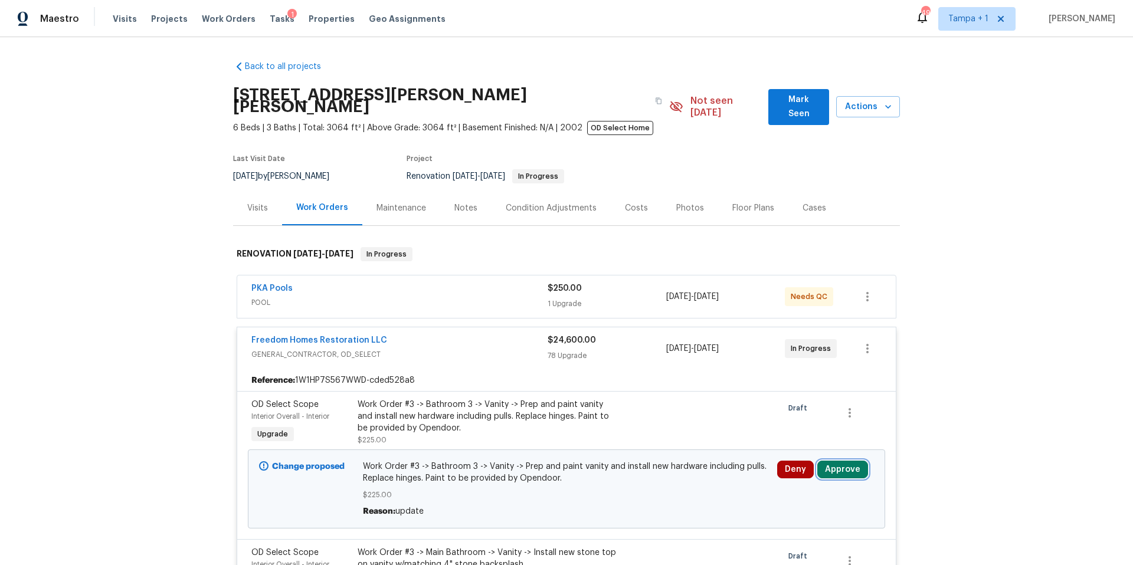
click at [846, 463] on button "Approve" at bounding box center [842, 470] width 51 height 18
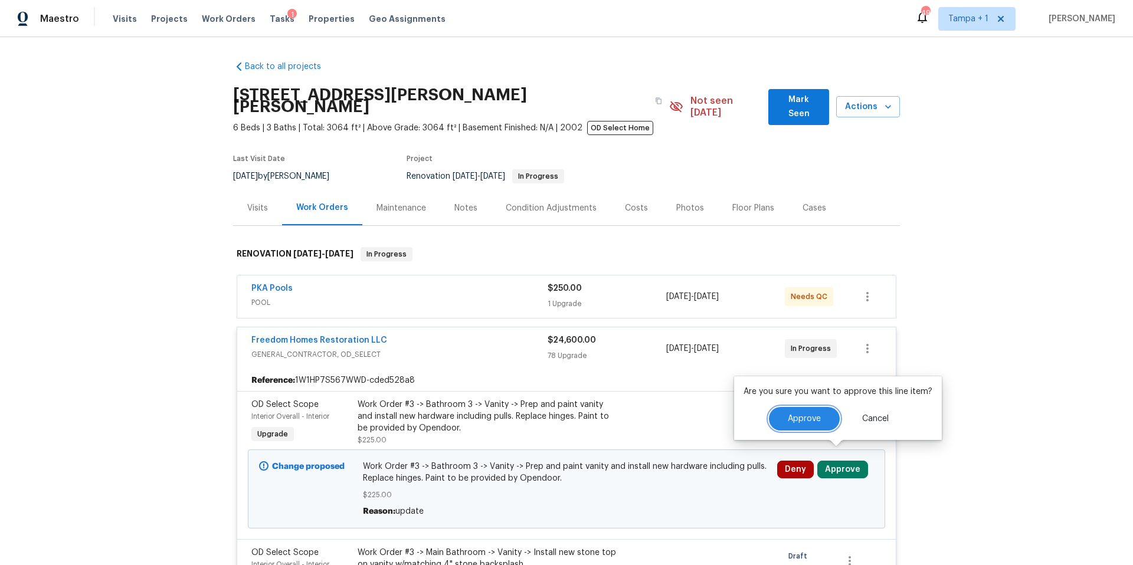
click at [788, 415] on span "Approve" at bounding box center [804, 419] width 33 height 9
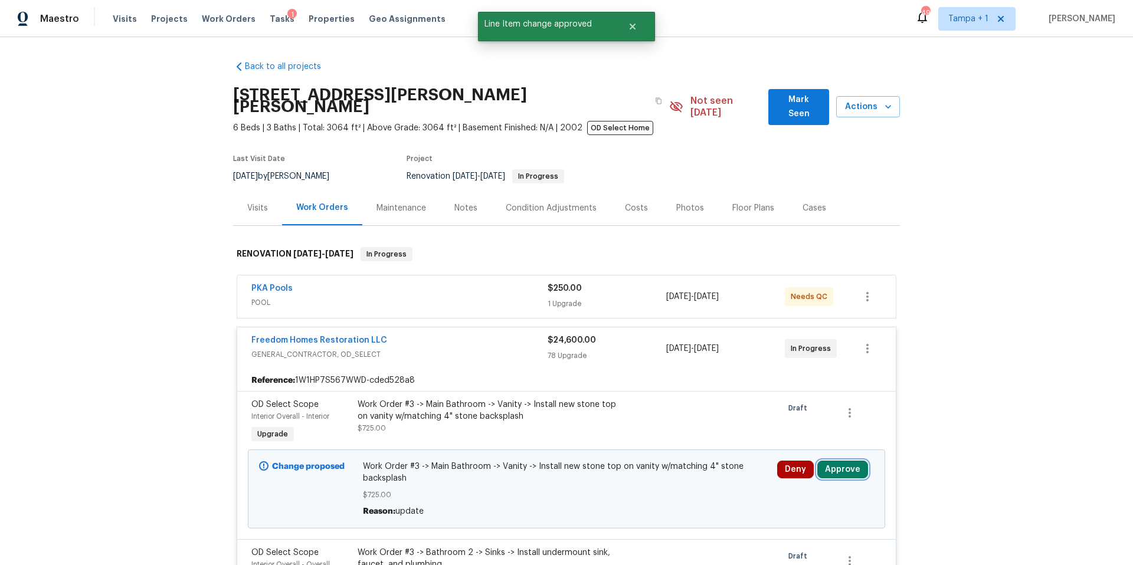
click at [823, 461] on button "Approve" at bounding box center [842, 470] width 51 height 18
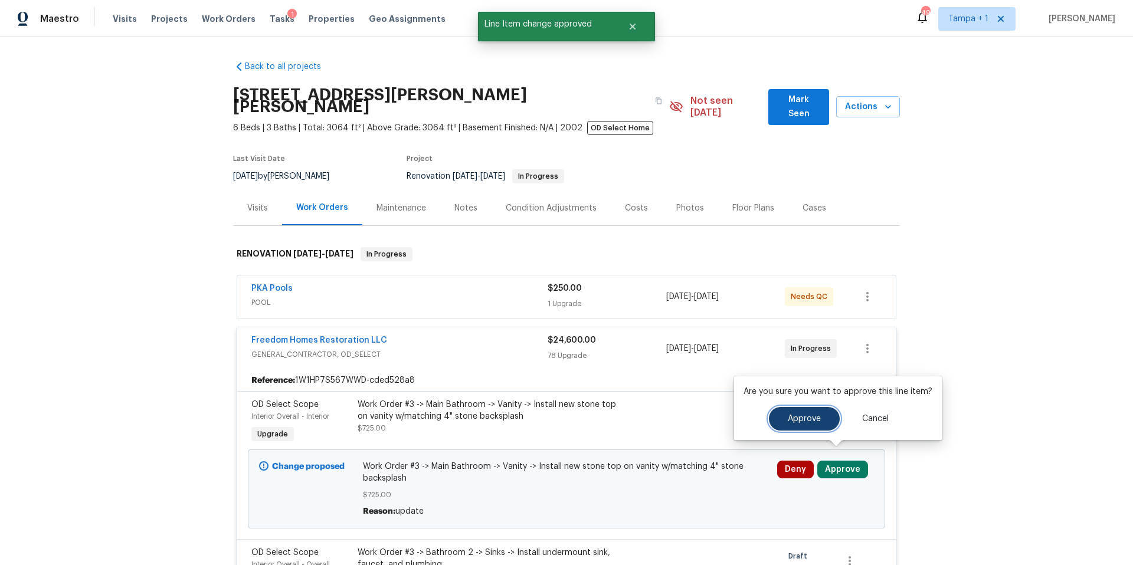
click at [814, 424] on button "Approve" at bounding box center [804, 419] width 71 height 24
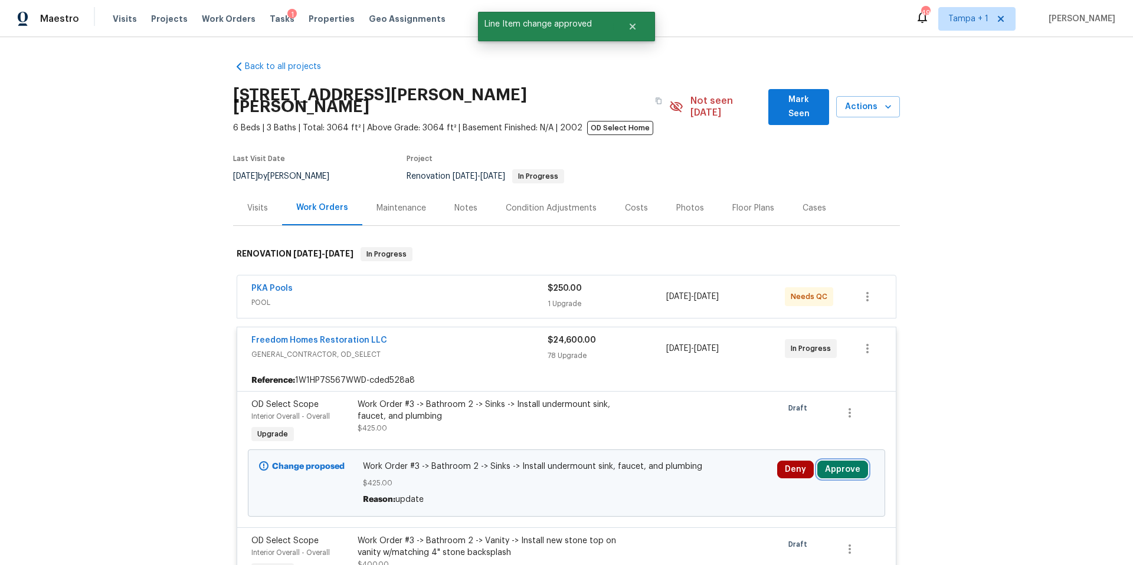
click at [857, 461] on button "Approve" at bounding box center [842, 470] width 51 height 18
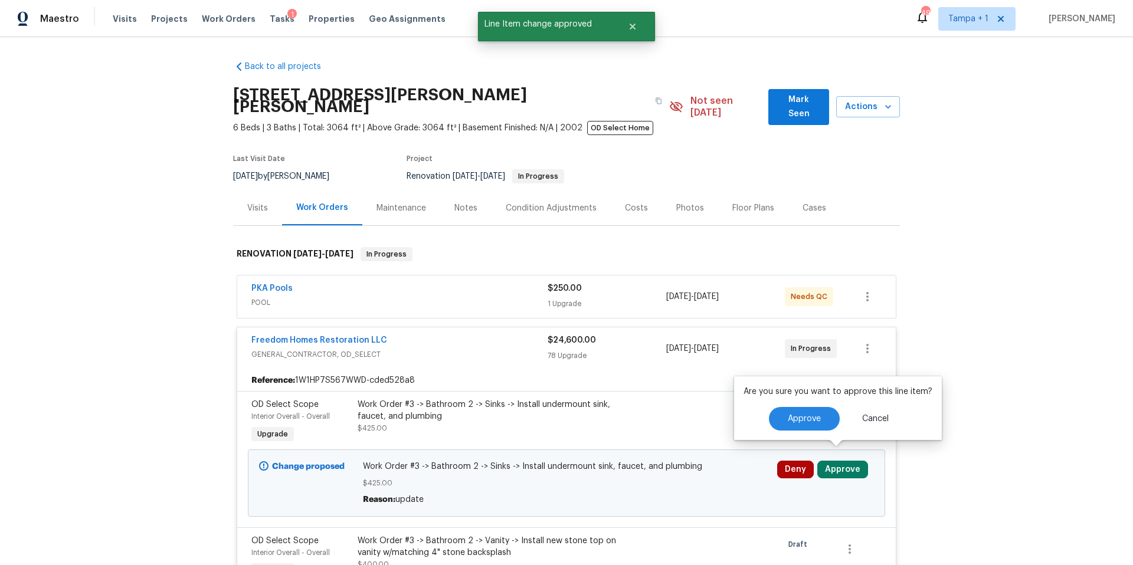
click at [811, 420] on div "Are you sure you want to approve this line item? Approve Cancel" at bounding box center [838, 408] width 208 height 64
click at [790, 430] on button "Approve" at bounding box center [804, 419] width 71 height 24
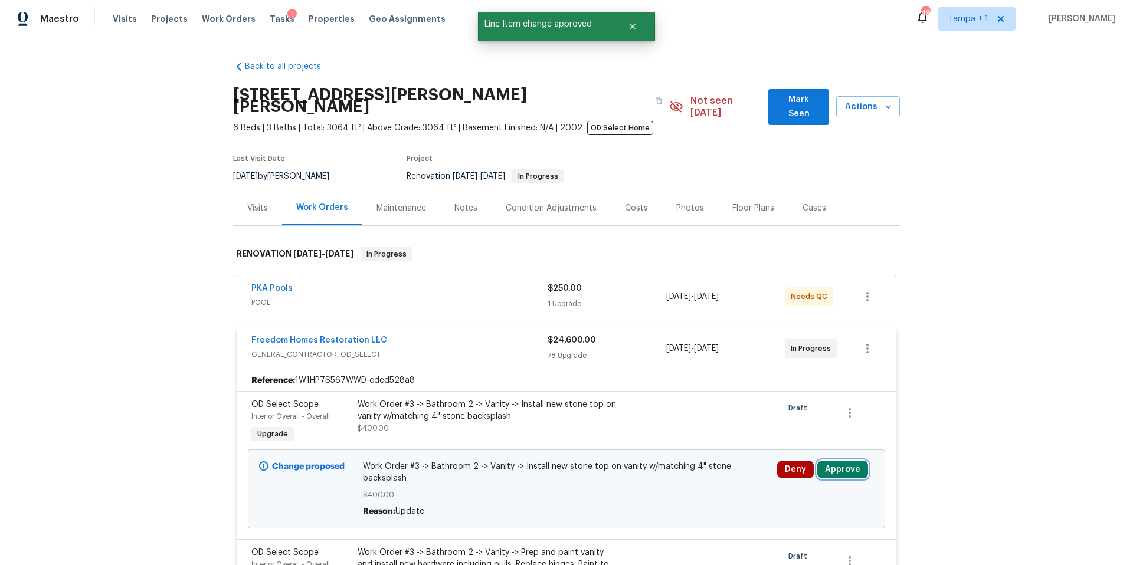
click at [833, 461] on button "Approve" at bounding box center [842, 470] width 51 height 18
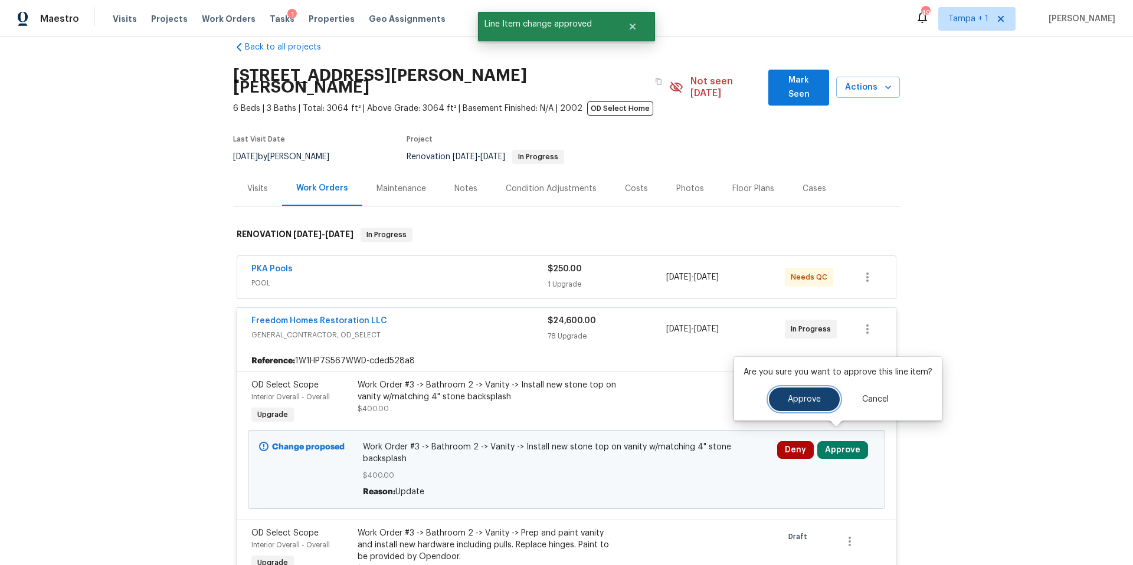
click at [789, 398] on span "Approve" at bounding box center [804, 399] width 33 height 9
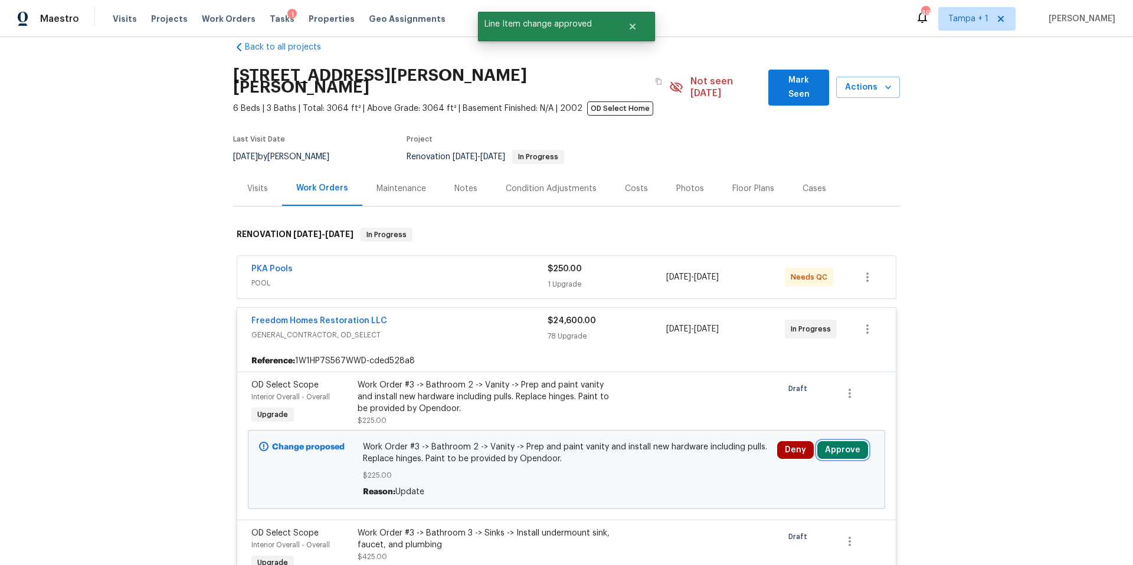
drag, startPoint x: 834, startPoint y: 437, endPoint x: 785, endPoint y: 457, distance: 53.7
click at [834, 441] on button "Approve" at bounding box center [842, 450] width 51 height 18
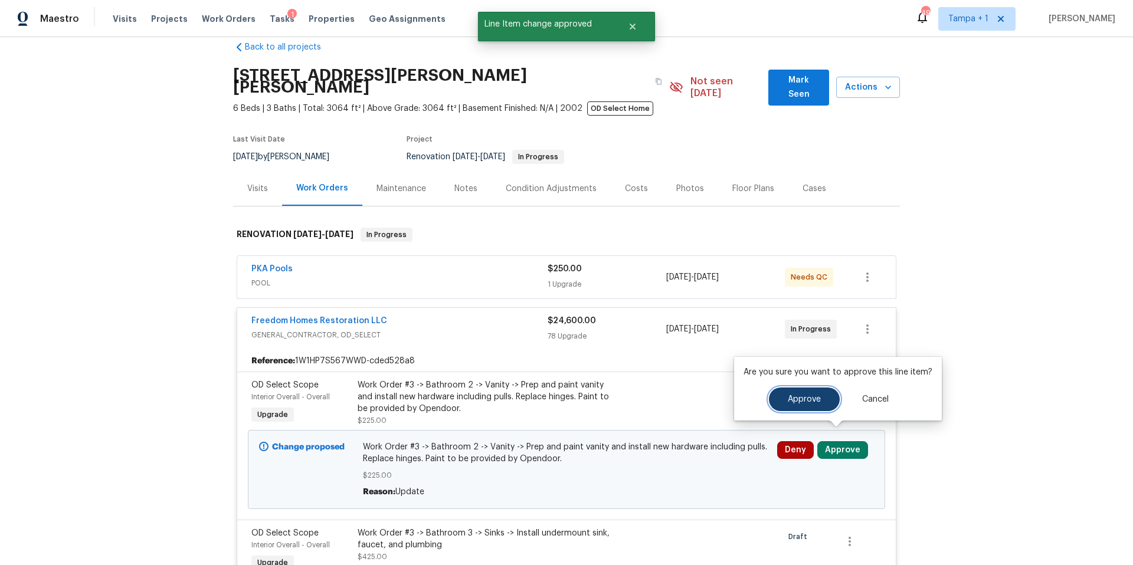
click at [815, 406] on button "Approve" at bounding box center [804, 400] width 71 height 24
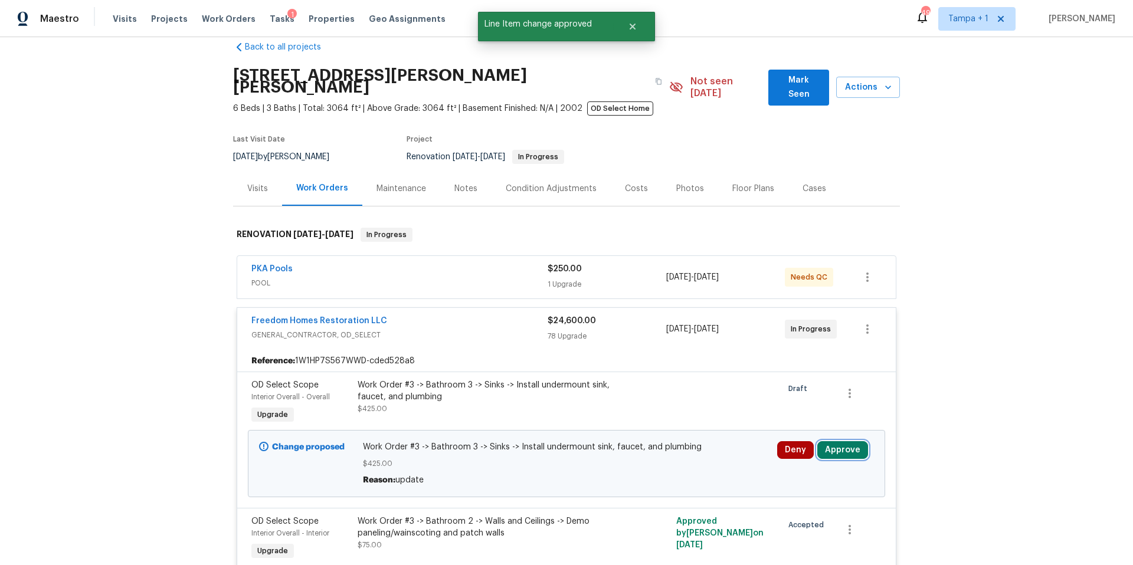
click at [848, 441] on button "Approve" at bounding box center [842, 450] width 51 height 18
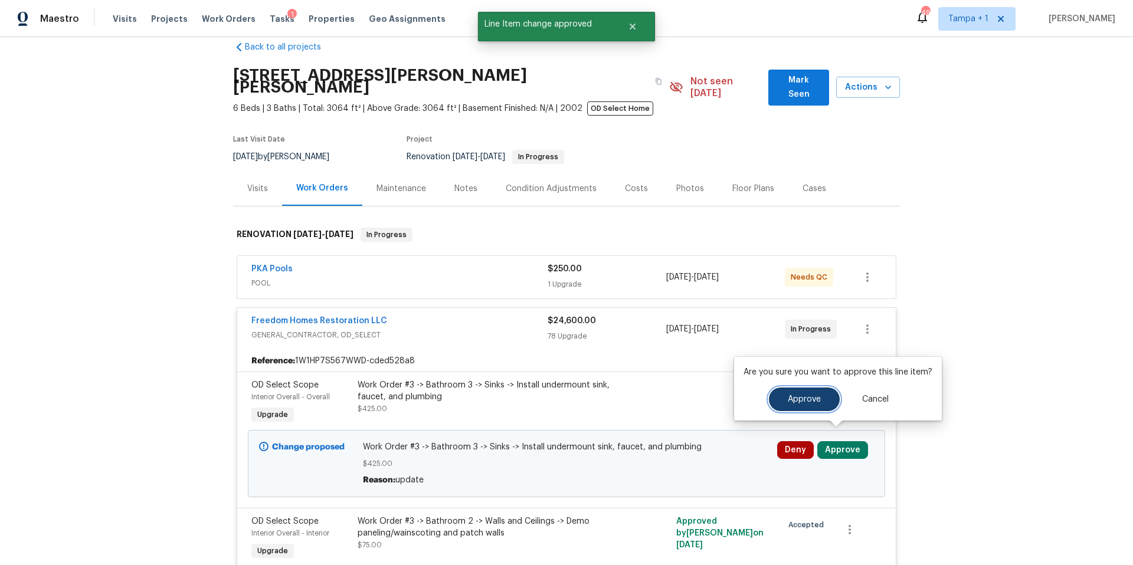
click at [781, 406] on button "Approve" at bounding box center [804, 400] width 71 height 24
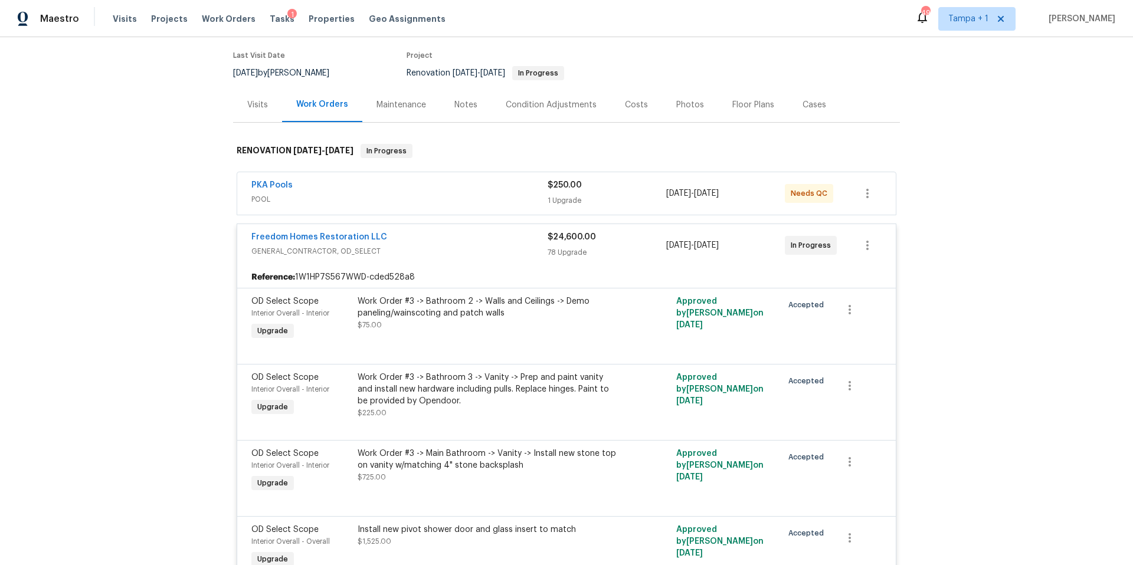
scroll to position [0, 0]
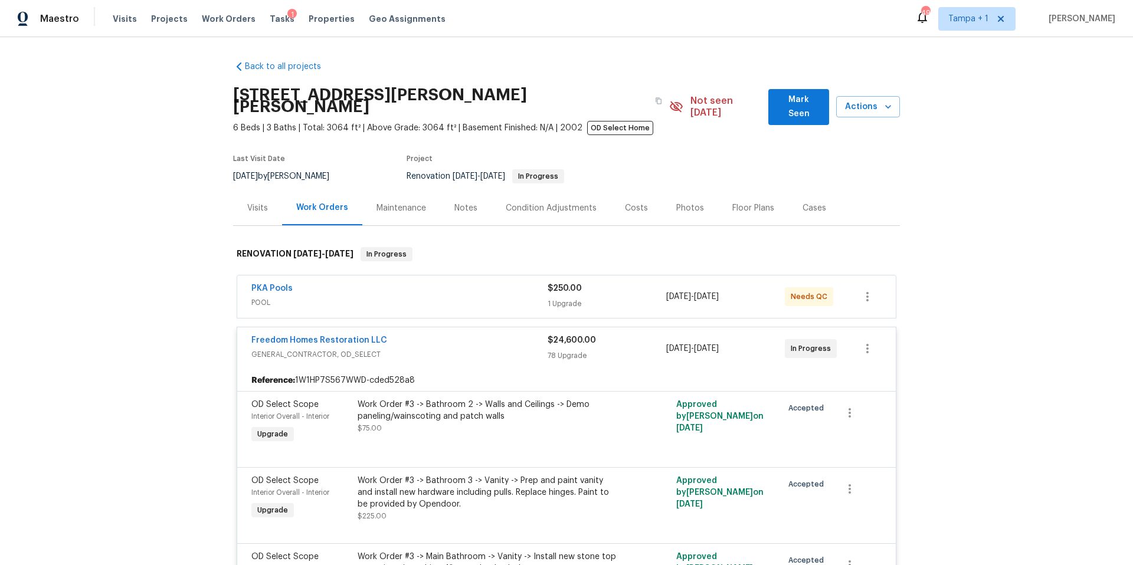
drag, startPoint x: 630, startPoint y: 187, endPoint x: 628, endPoint y: 200, distance: 13.1
click at [630, 191] on div "Costs" at bounding box center [636, 208] width 51 height 35
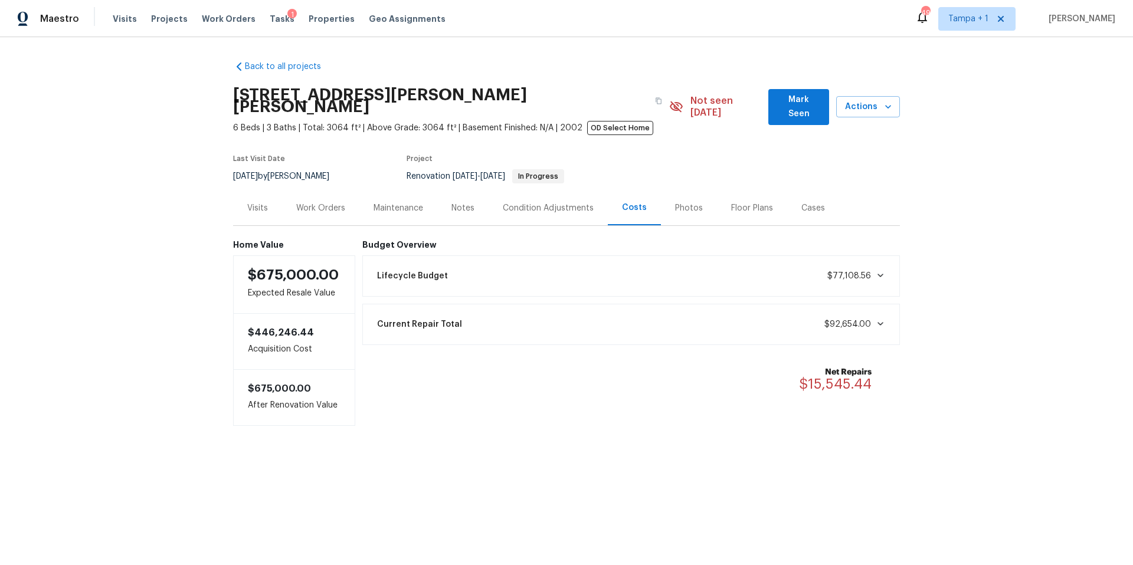
click at [302, 202] on div "Work Orders" at bounding box center [320, 208] width 49 height 12
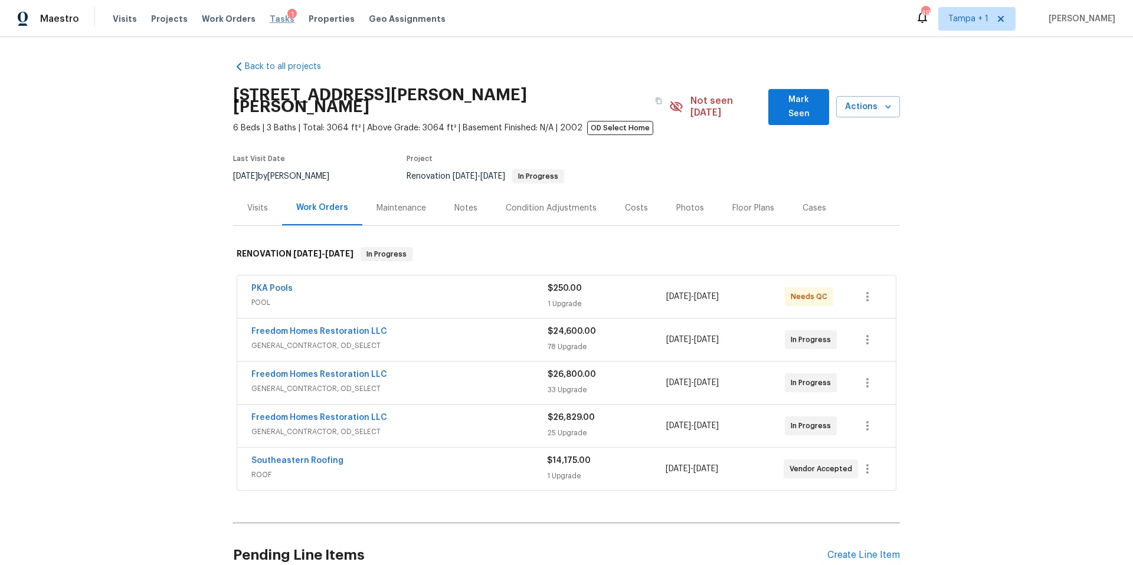
click at [273, 15] on span "Tasks" at bounding box center [282, 19] width 25 height 8
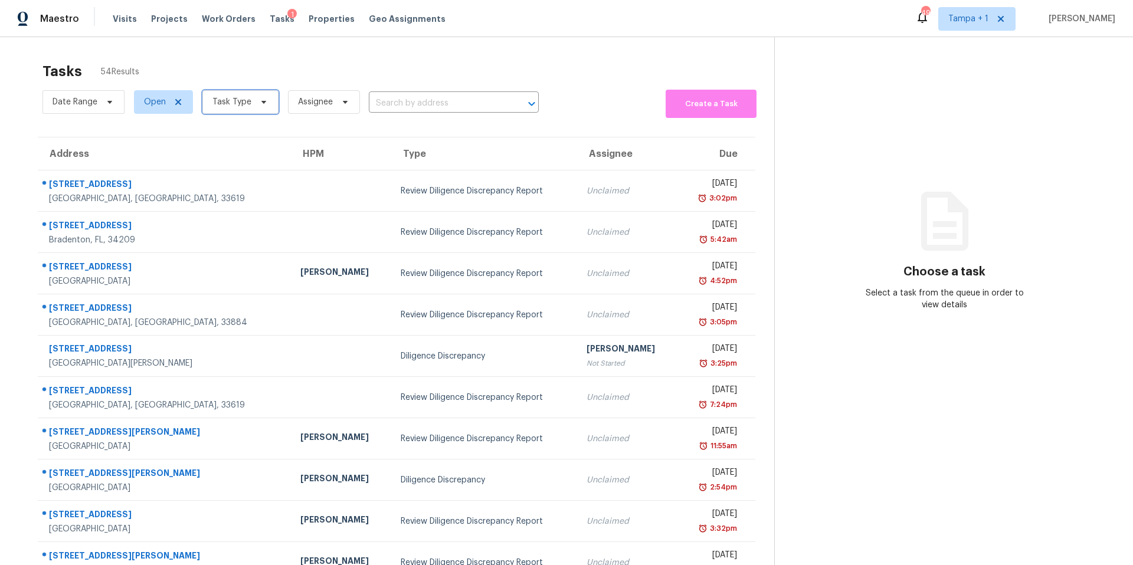
click at [247, 103] on span "Task Type" at bounding box center [231, 102] width 39 height 12
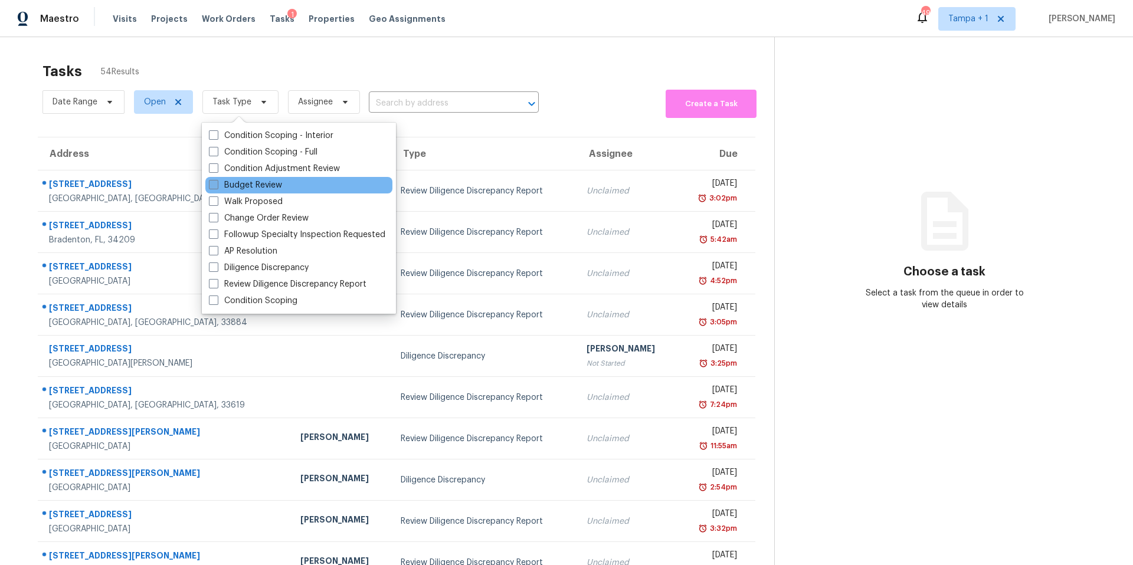
click at [262, 185] on label "Budget Review" at bounding box center [245, 185] width 73 height 12
click at [217, 185] on input "Budget Review" at bounding box center [213, 183] width 8 height 8
checkbox input "true"
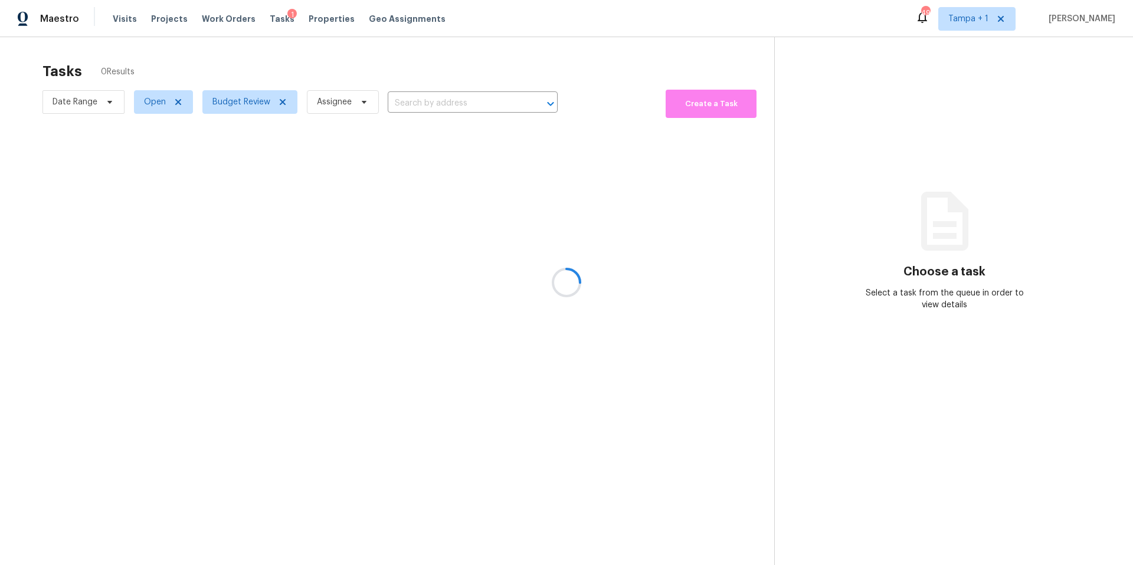
click at [298, 51] on div at bounding box center [566, 282] width 1133 height 565
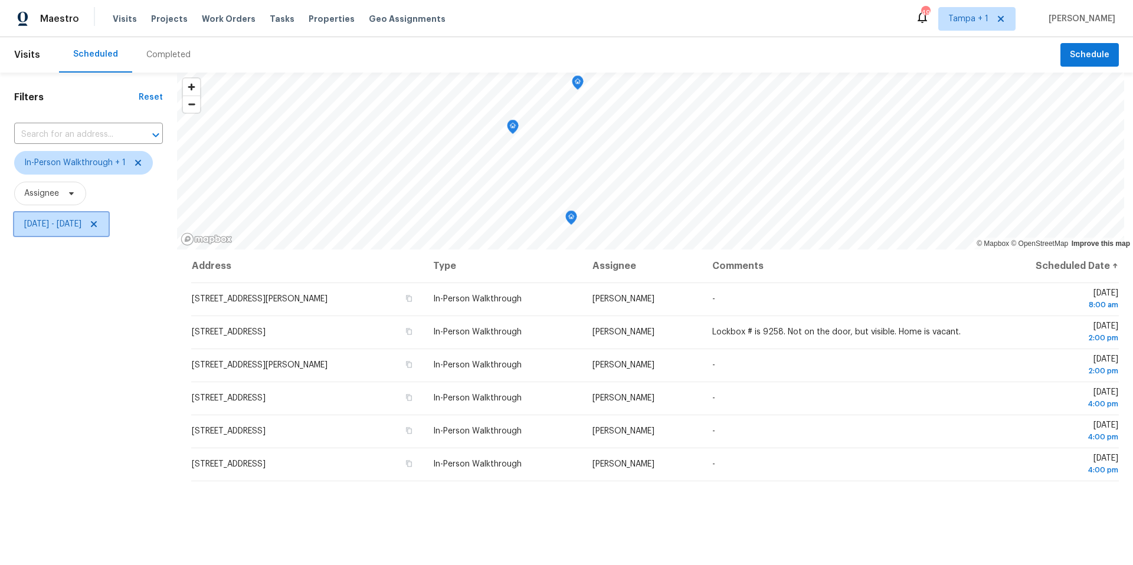
click at [81, 230] on span "[DATE] - [DATE]" at bounding box center [52, 224] width 57 height 12
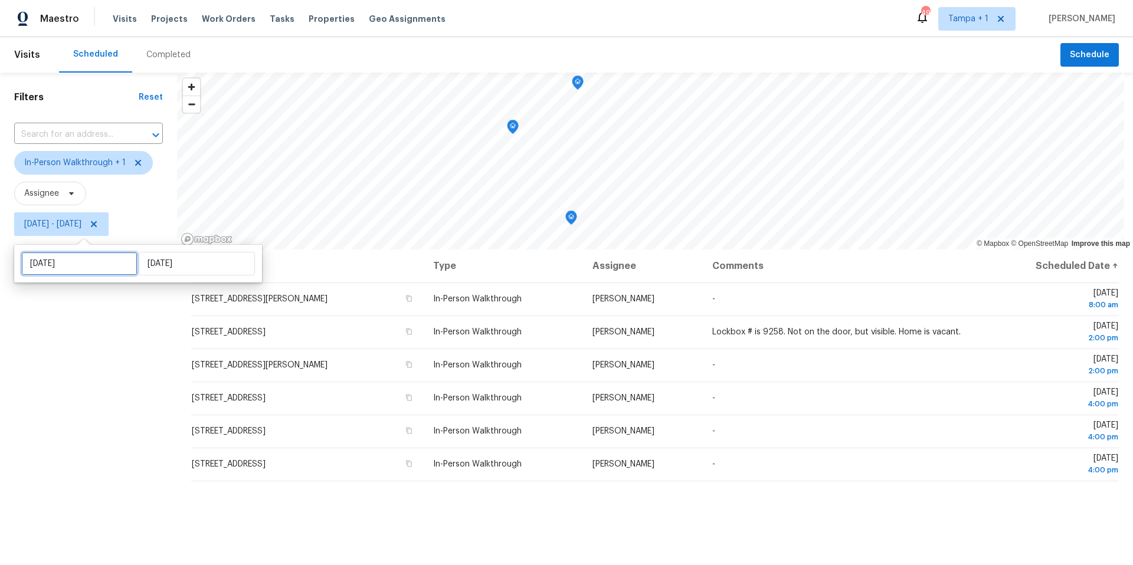
click at [93, 258] on input "[DATE]" at bounding box center [79, 264] width 116 height 24
select select "7"
select select "2025"
select select "8"
select select "2025"
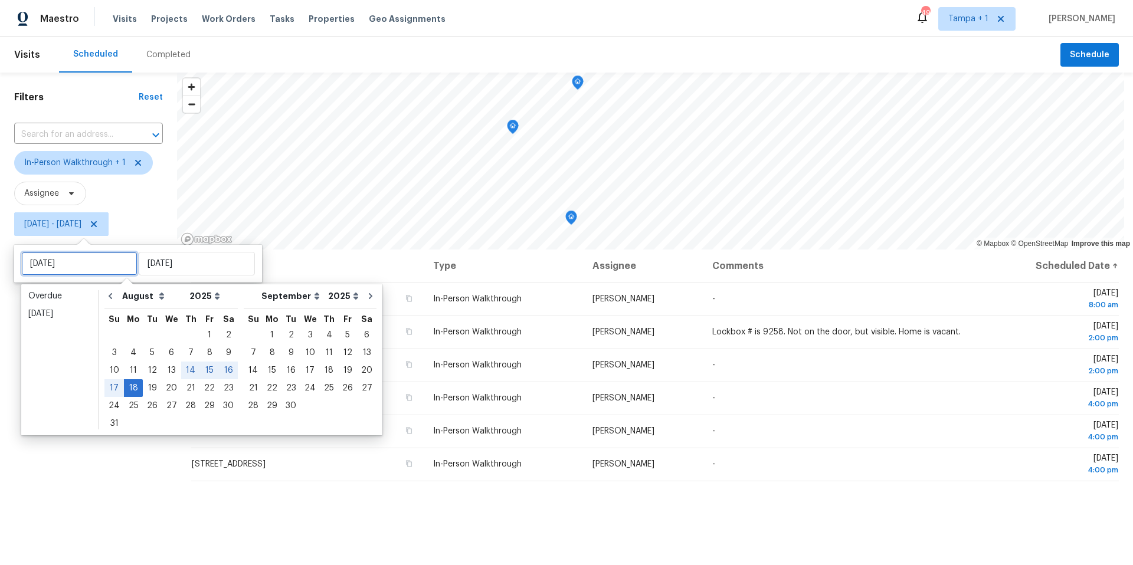
type input "[DATE]"
click at [148, 387] on div "19" at bounding box center [152, 388] width 19 height 17
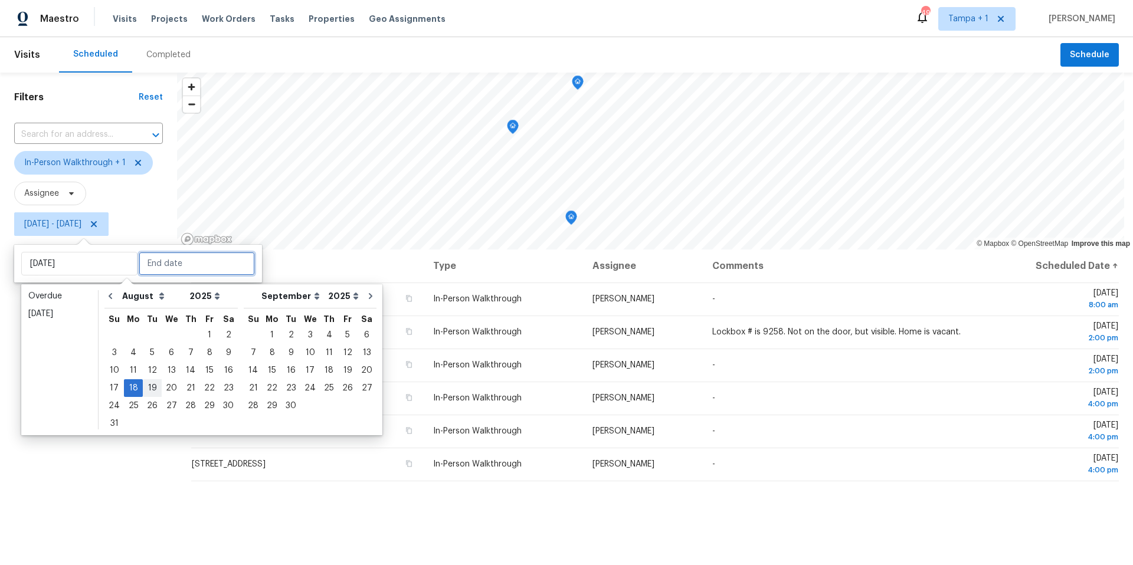
type input "[DATE]"
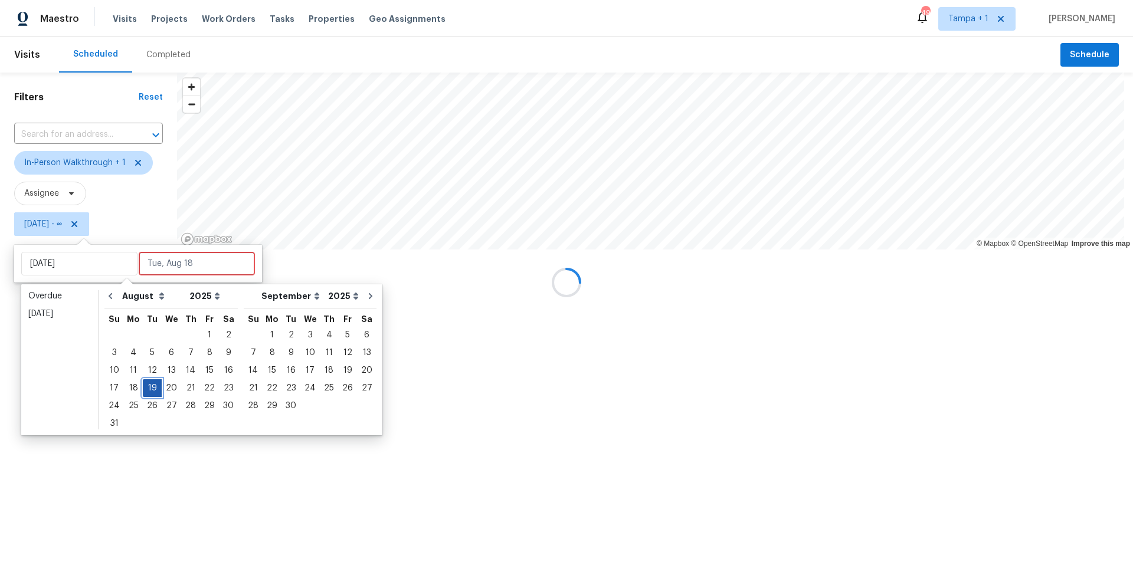
click at [148, 387] on div "19" at bounding box center [152, 388] width 19 height 17
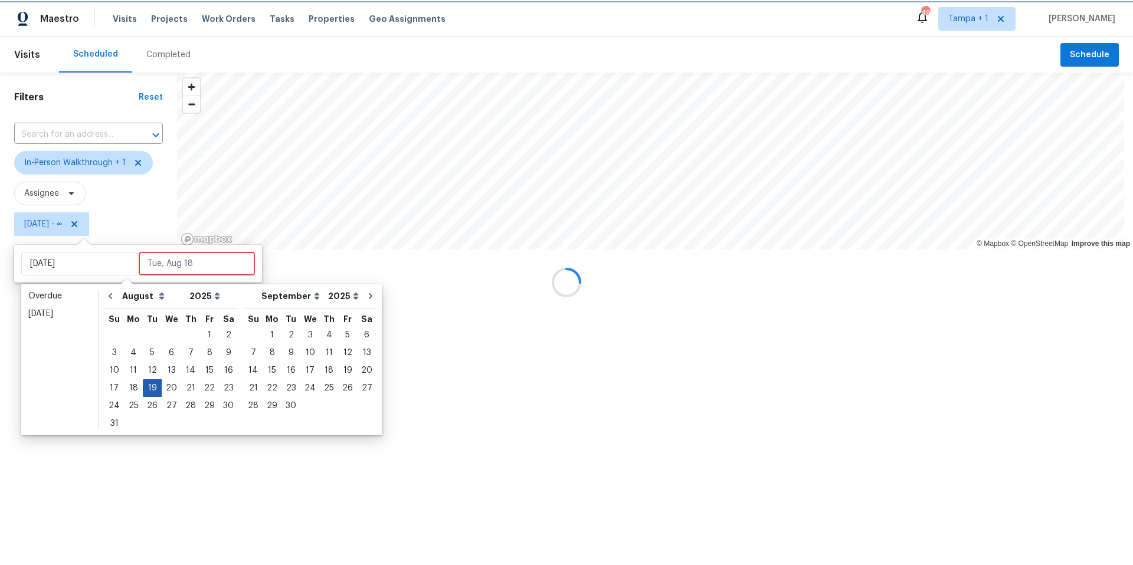
type input "[DATE]"
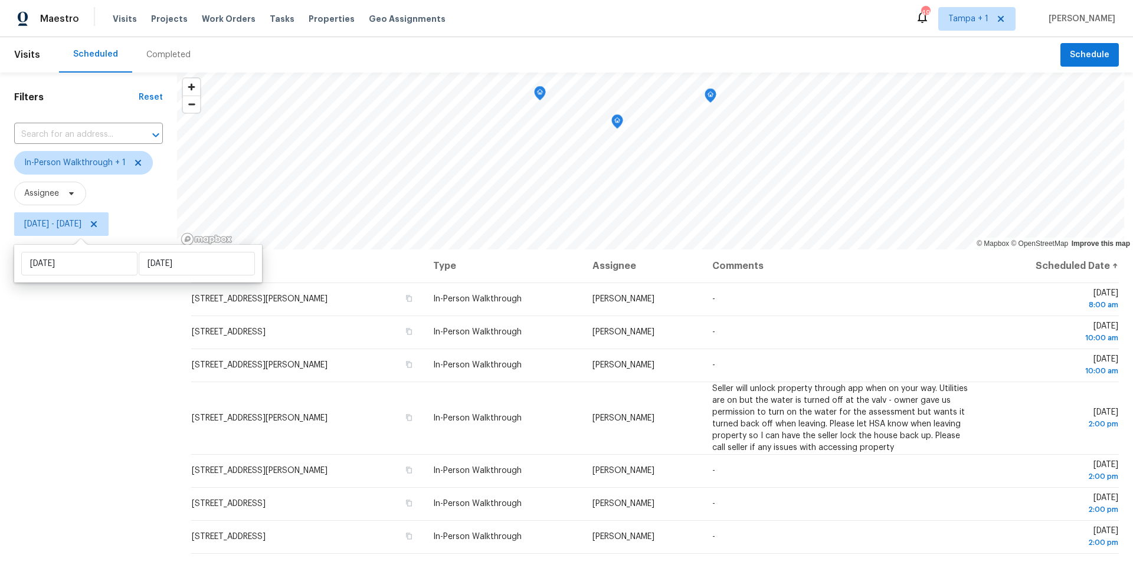
click at [76, 352] on div "Filters Reset ​ In-Person Walkthrough + 1 Assignee [DATE] - [DATE]" at bounding box center [88, 387] width 177 height 629
